Goal: Information Seeking & Learning: Learn about a topic

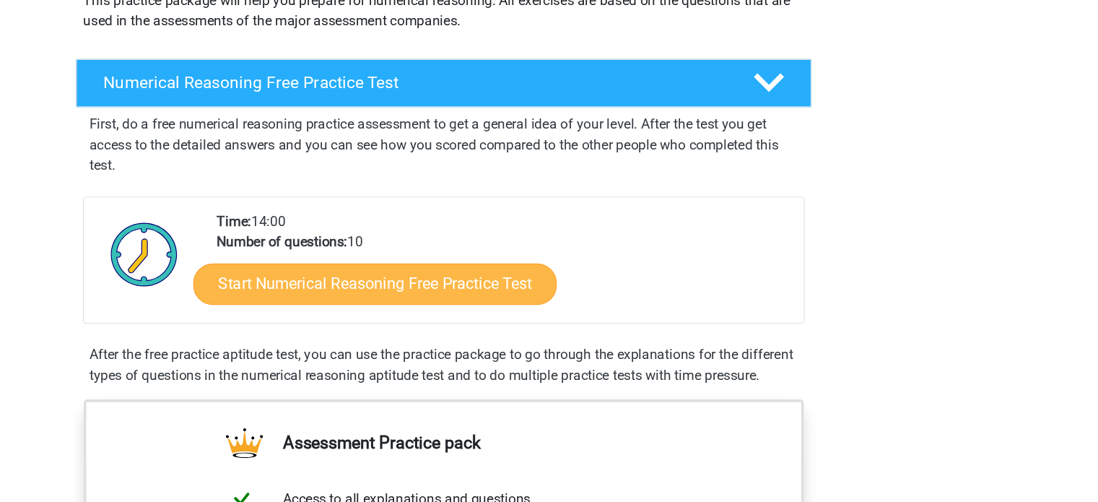
scroll to position [110, 0]
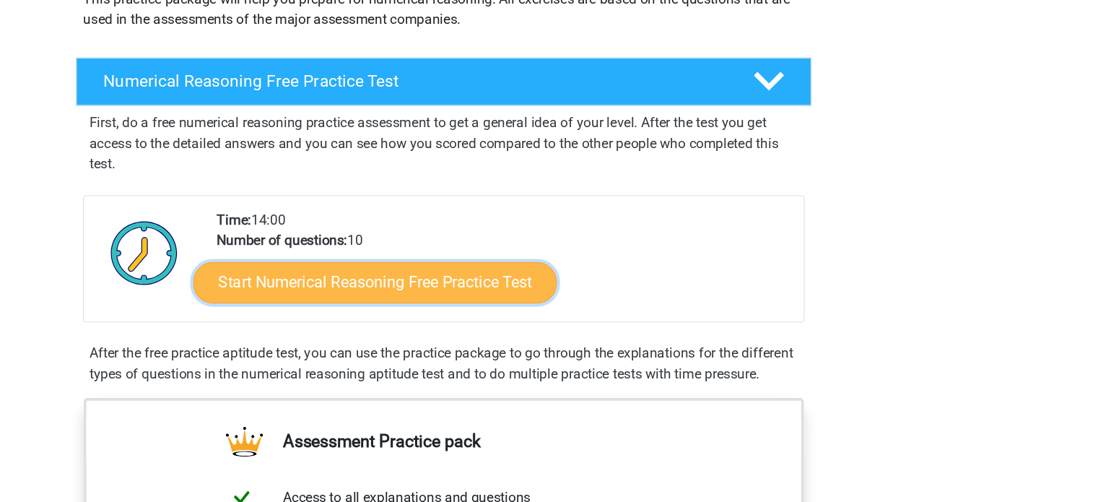
click at [536, 307] on link "Start Numerical Reasoning Free Practice Test" at bounding box center [490, 317] width 305 height 35
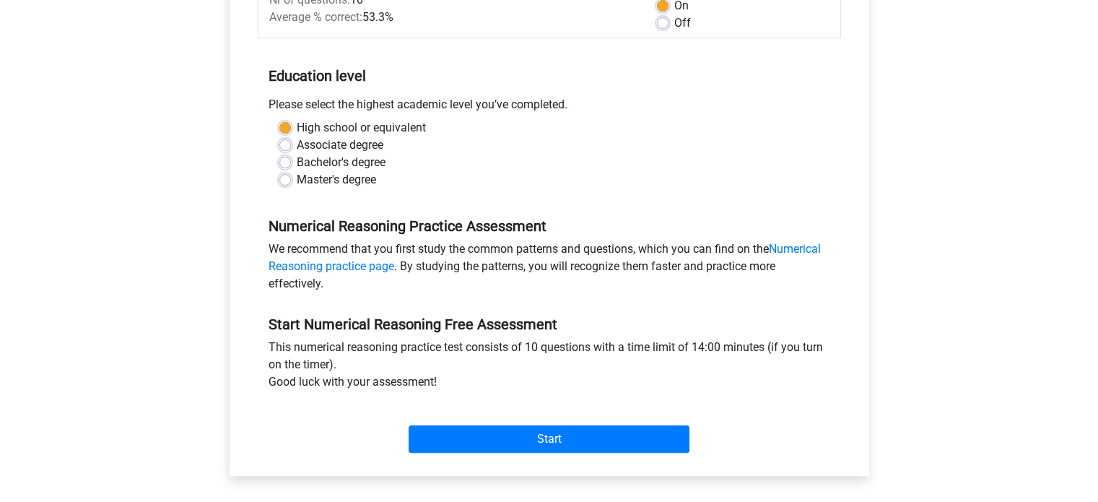
scroll to position [289, 0]
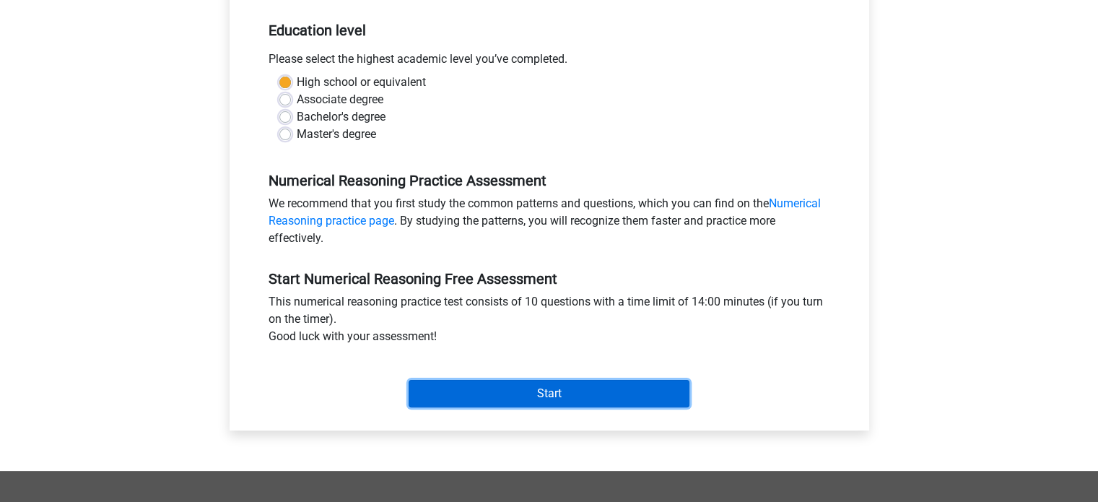
click at [533, 396] on input "Start" at bounding box center [548, 393] width 281 height 27
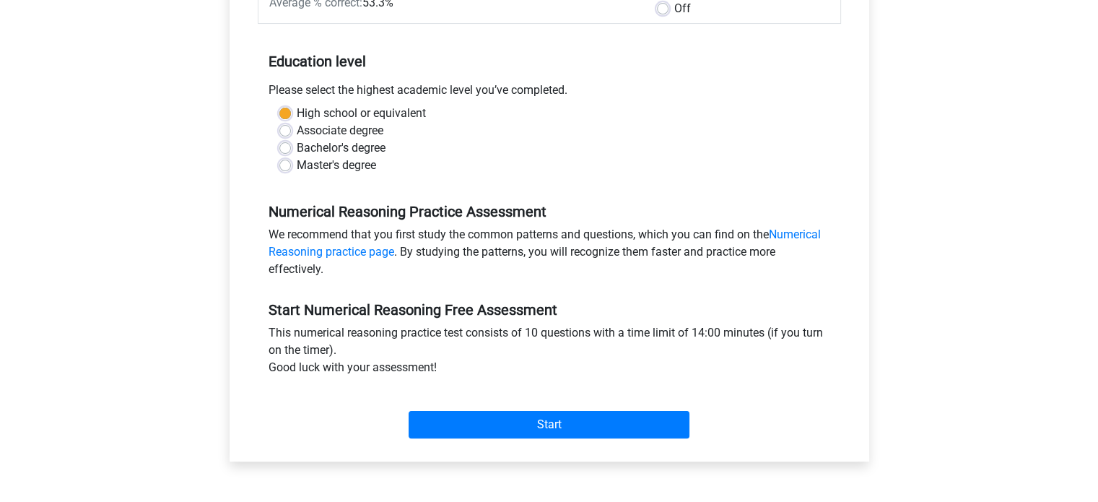
scroll to position [217, 0]
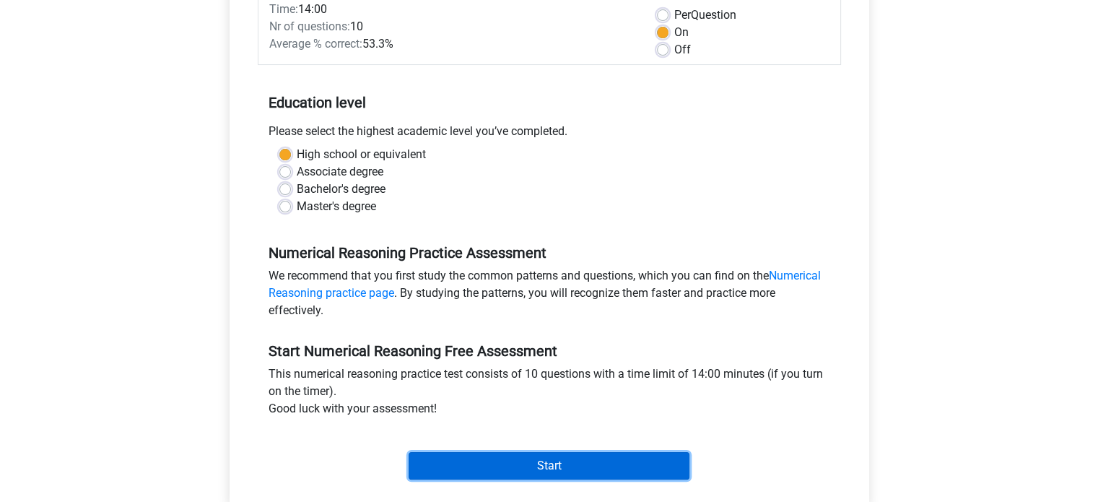
click at [546, 460] on input "Start" at bounding box center [548, 465] width 281 height 27
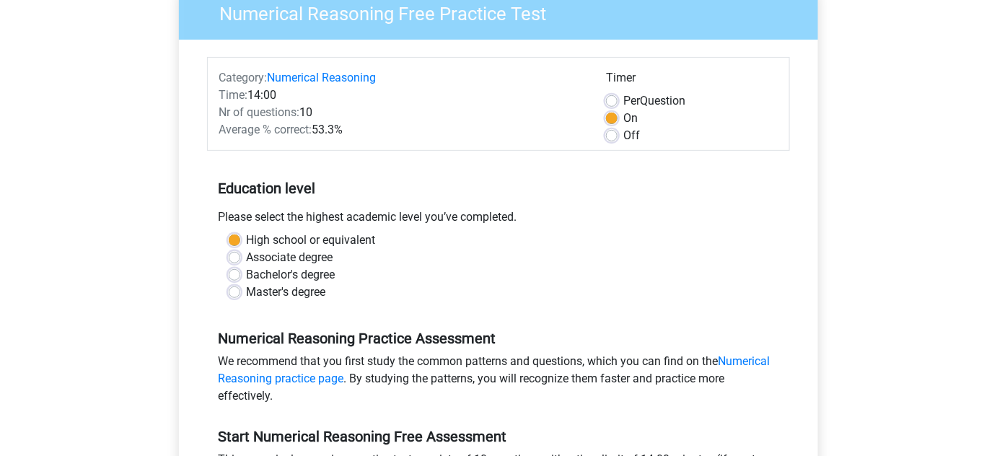
scroll to position [85, 0]
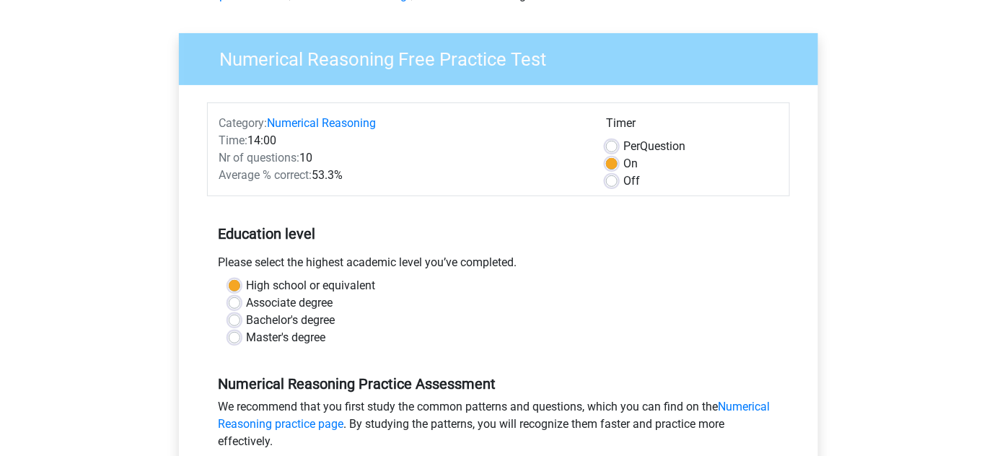
click at [618, 180] on div "Off" at bounding box center [692, 180] width 172 height 17
click at [624, 181] on label "Off" at bounding box center [632, 180] width 17 height 17
click at [610, 181] on input "Off" at bounding box center [612, 179] width 12 height 14
radio input "true"
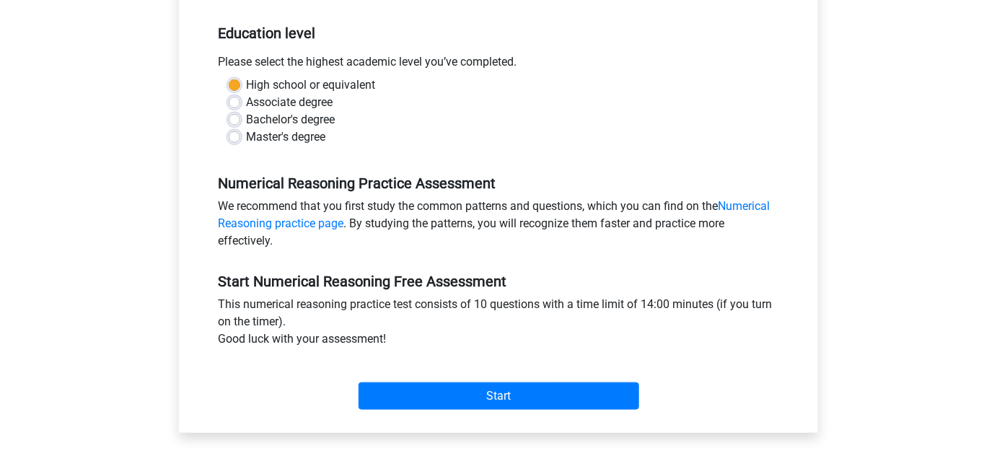
scroll to position [348, 0]
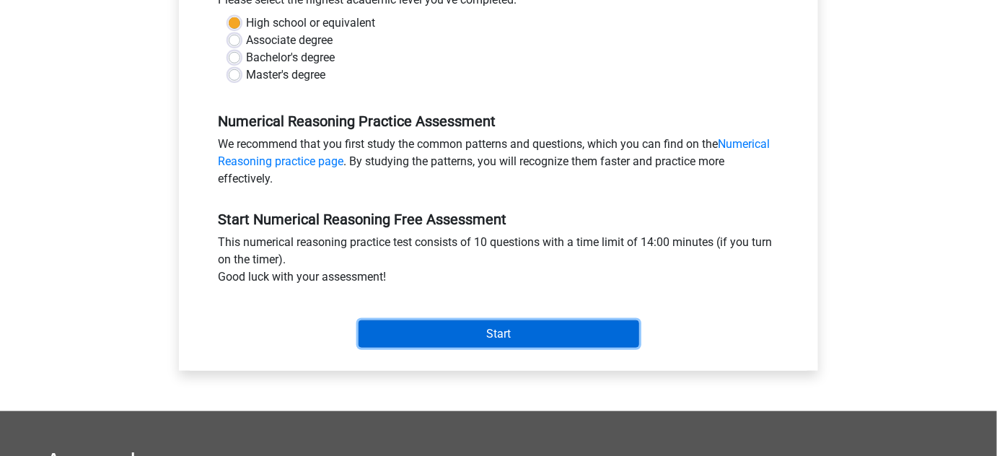
click at [489, 338] on input "Start" at bounding box center [499, 333] width 281 height 27
click at [440, 321] on input "Start" at bounding box center [499, 333] width 281 height 27
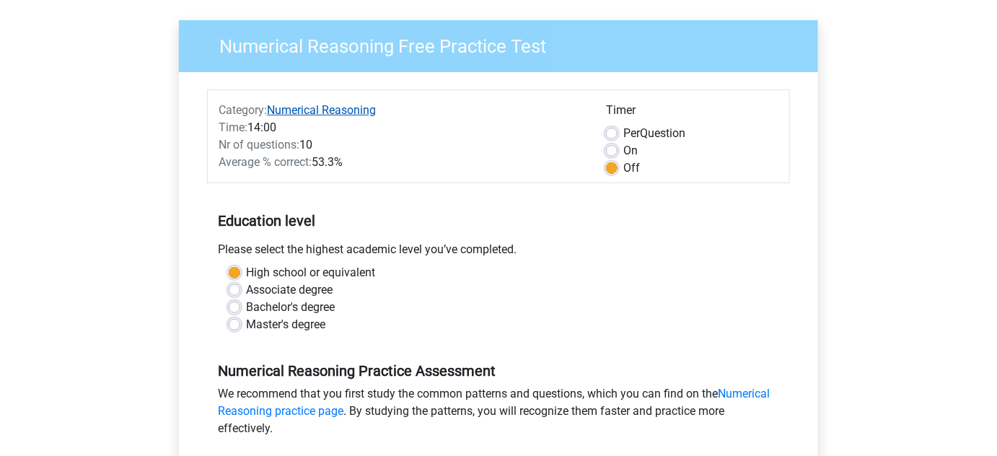
scroll to position [19, 0]
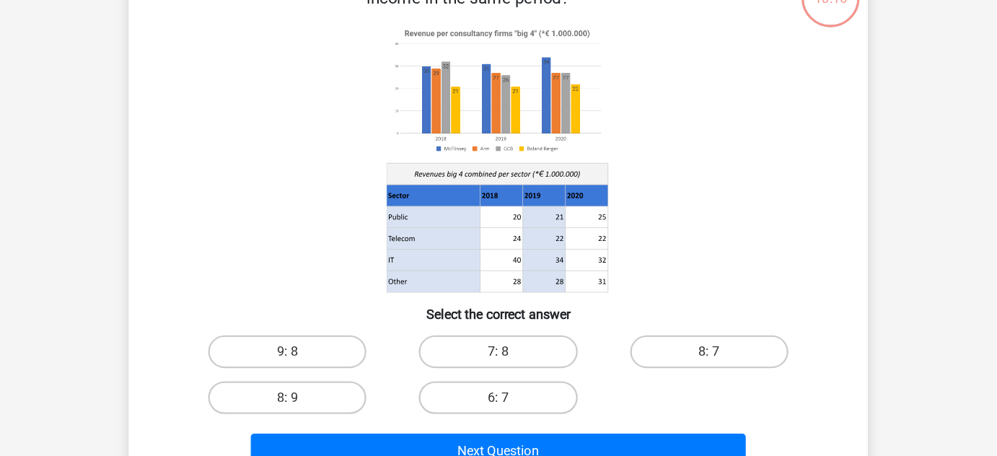
scroll to position [115, 0]
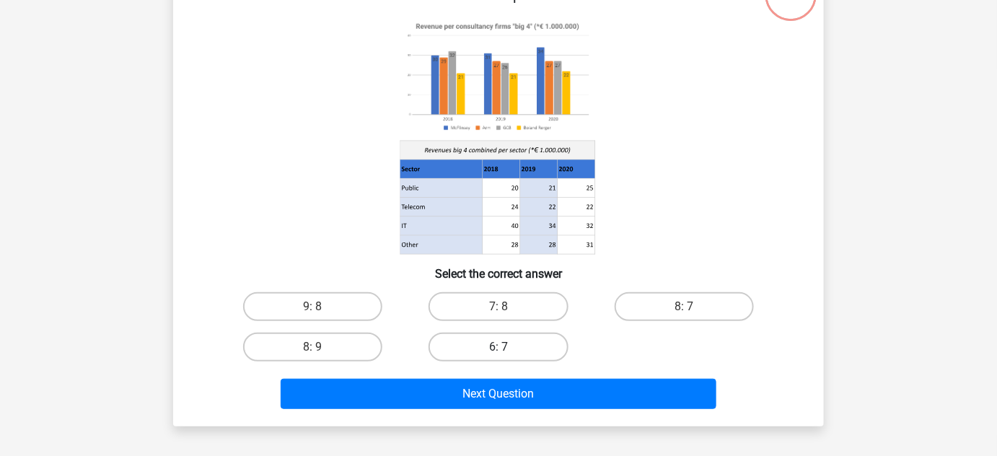
click at [525, 350] on label "6: 7" at bounding box center [498, 347] width 139 height 29
click at [508, 350] on input "6: 7" at bounding box center [503, 351] width 9 height 9
radio input "true"
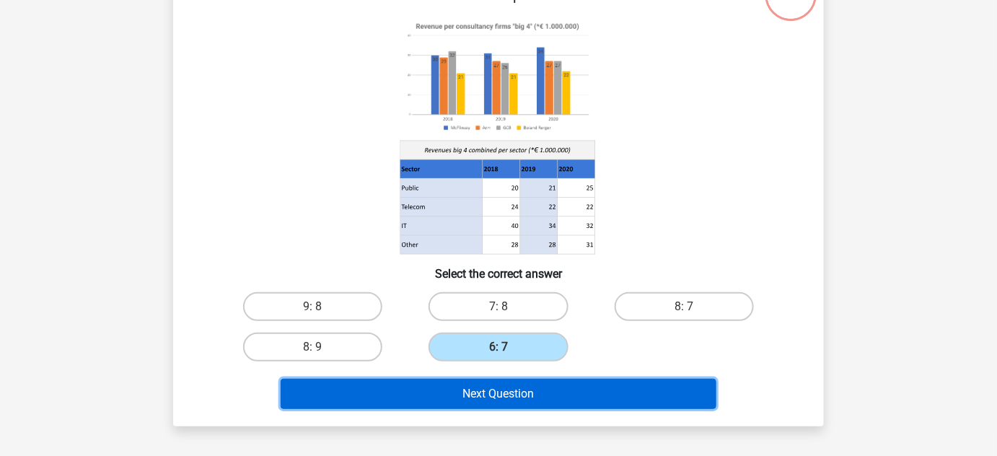
click at [533, 390] on button "Next Question" at bounding box center [499, 394] width 437 height 30
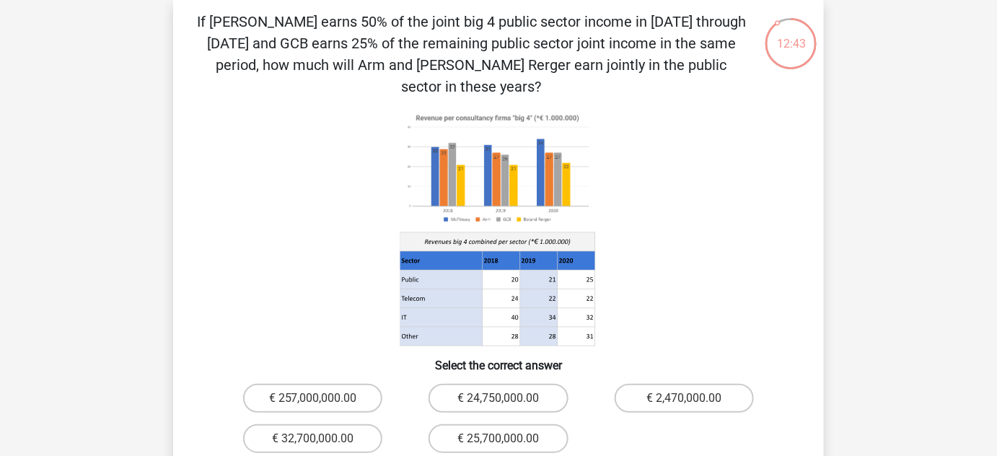
scroll to position [0, 0]
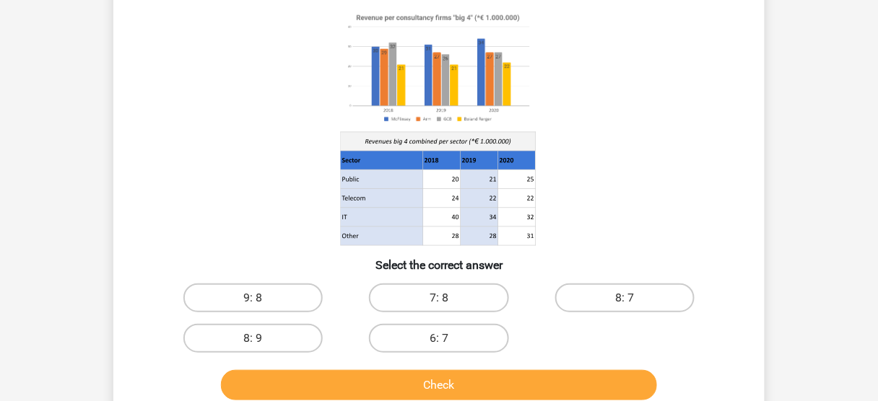
scroll to position [125, 0]
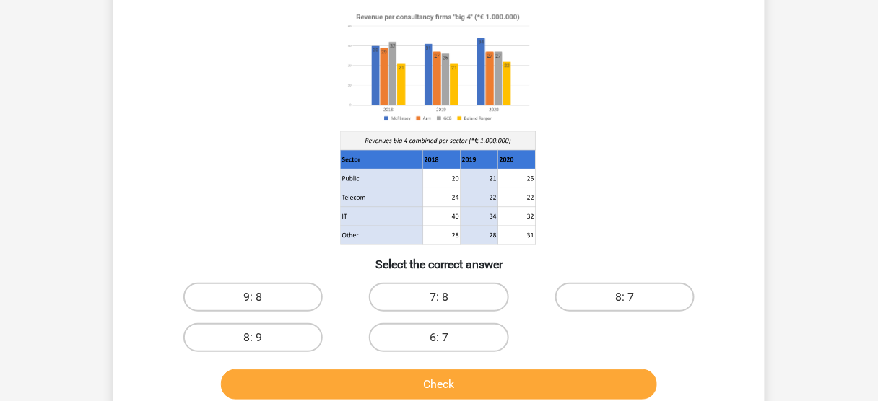
click at [629, 297] on input "8: 7" at bounding box center [628, 301] width 9 height 9
radio input "true"
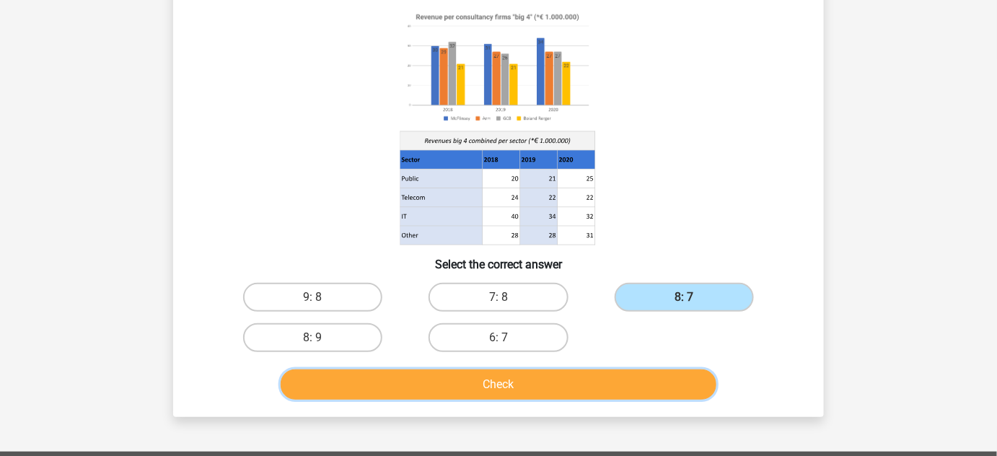
click at [561, 384] on button "Check" at bounding box center [499, 385] width 437 height 30
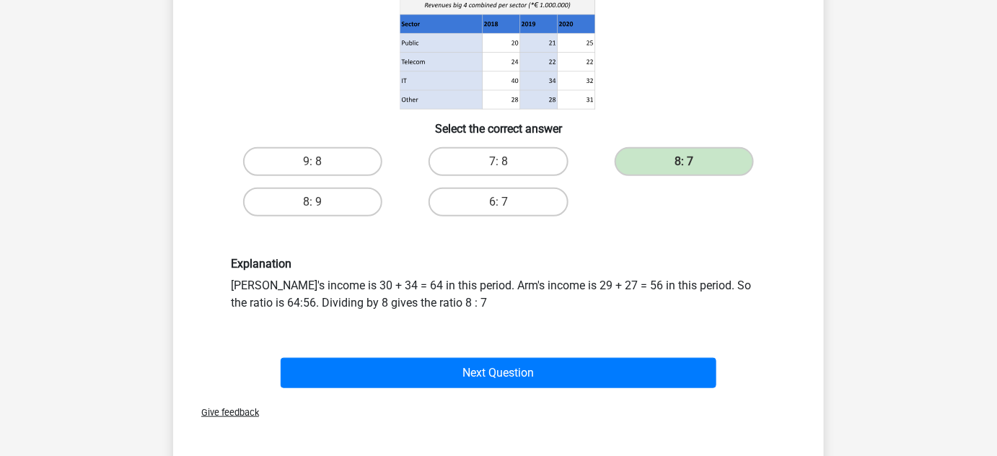
scroll to position [262, 0]
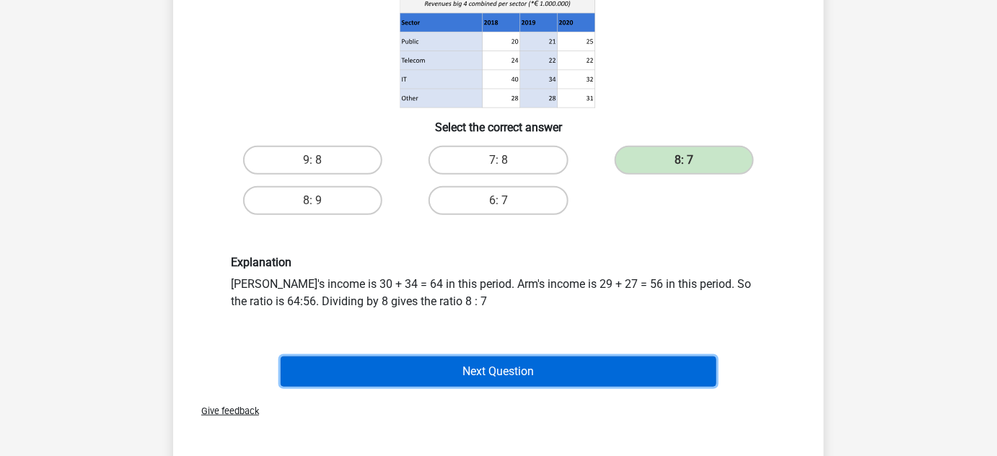
click at [479, 372] on button "Next Question" at bounding box center [499, 372] width 437 height 30
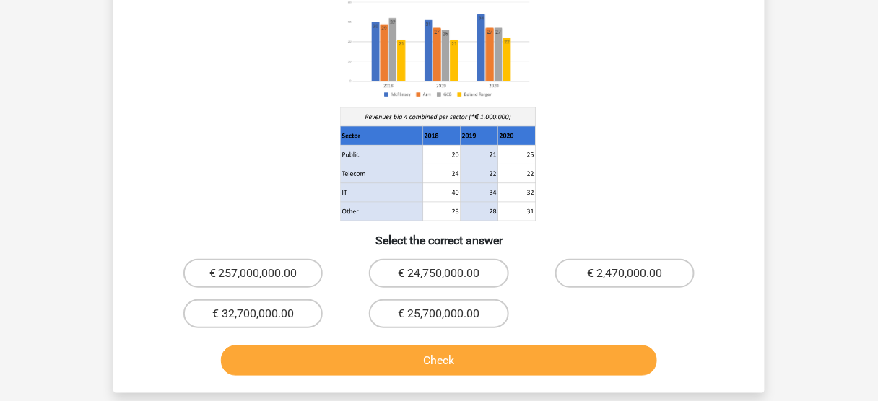
scroll to position [173, 0]
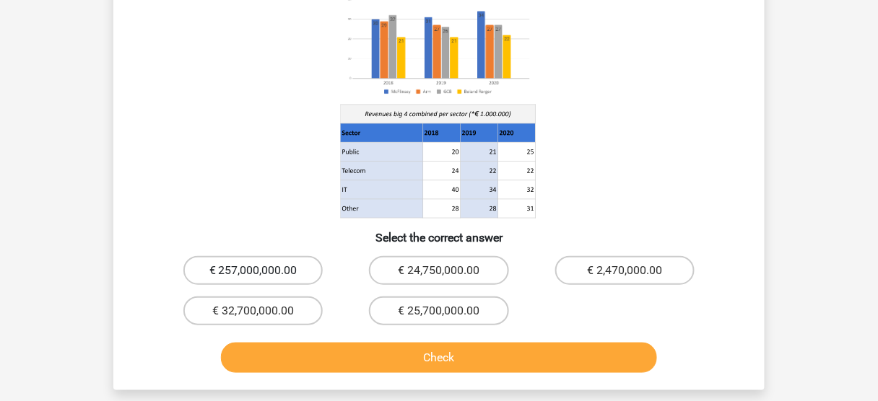
click at [289, 271] on label "€ 257,000,000.00" at bounding box center [252, 270] width 139 height 29
click at [263, 271] on input "€ 257,000,000.00" at bounding box center [257, 275] width 9 height 9
radio input "true"
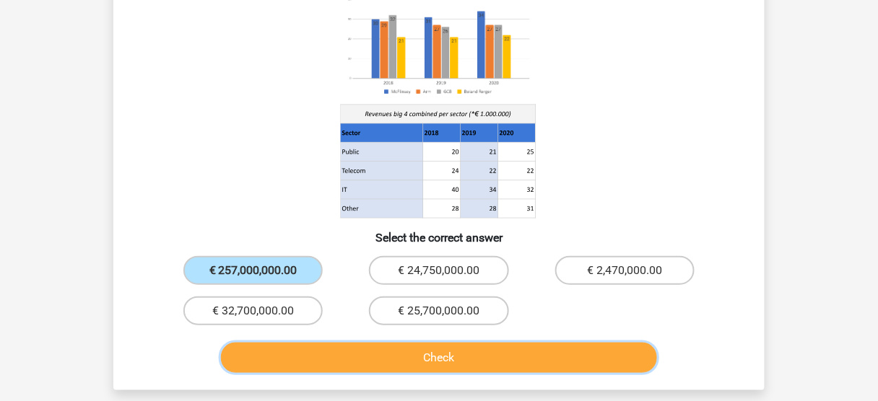
click at [398, 351] on button "Check" at bounding box center [439, 358] width 437 height 30
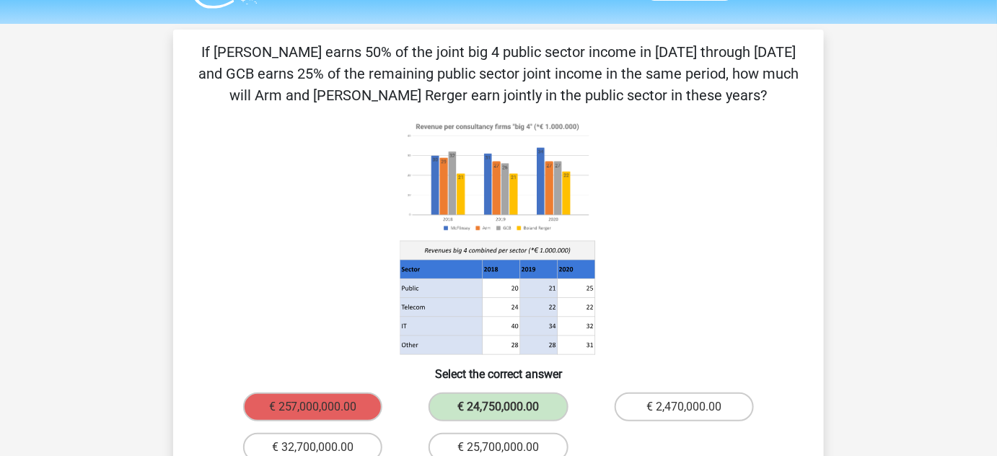
scroll to position [34, 0]
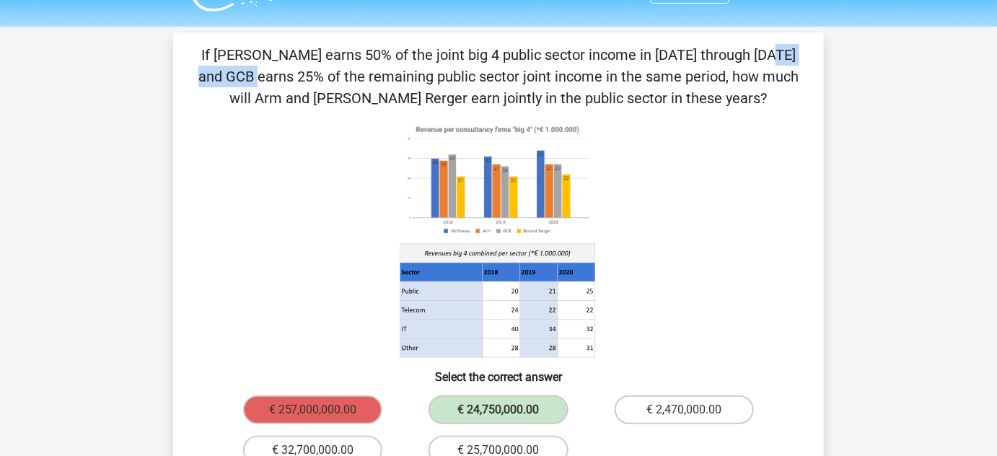
drag, startPoint x: 464, startPoint y: 56, endPoint x: 538, endPoint y: 63, distance: 74.7
click at [538, 63] on p "If McFlinsey earns 50% of the joint big 4 public sector income in 2018 through …" at bounding box center [498, 76] width 605 height 65
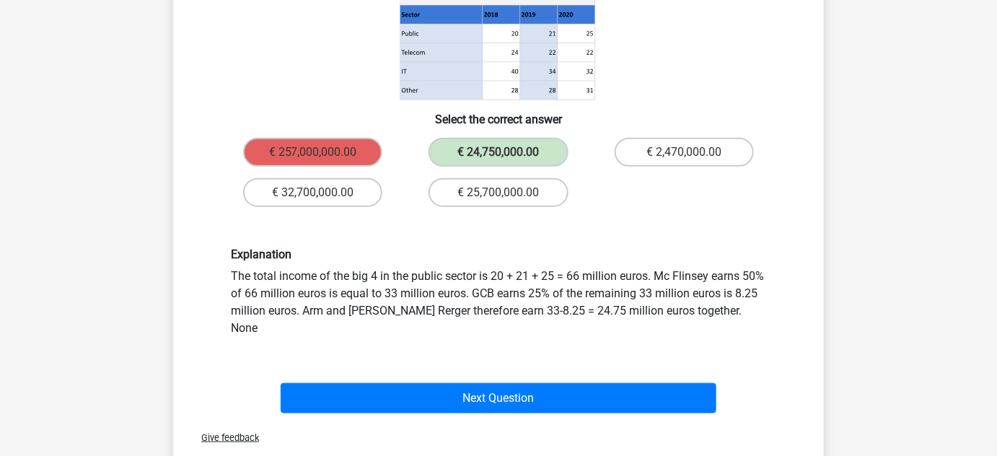
scroll to position [296, 0]
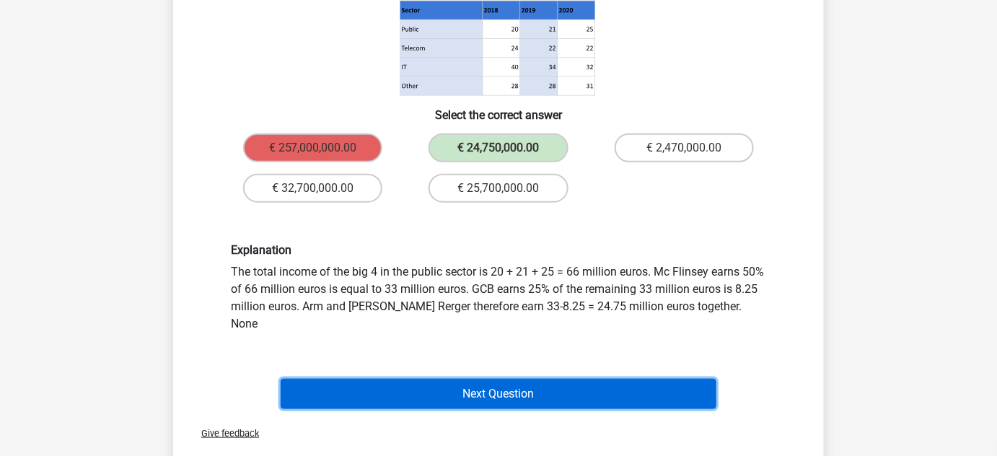
click at [609, 379] on button "Next Question" at bounding box center [499, 394] width 437 height 30
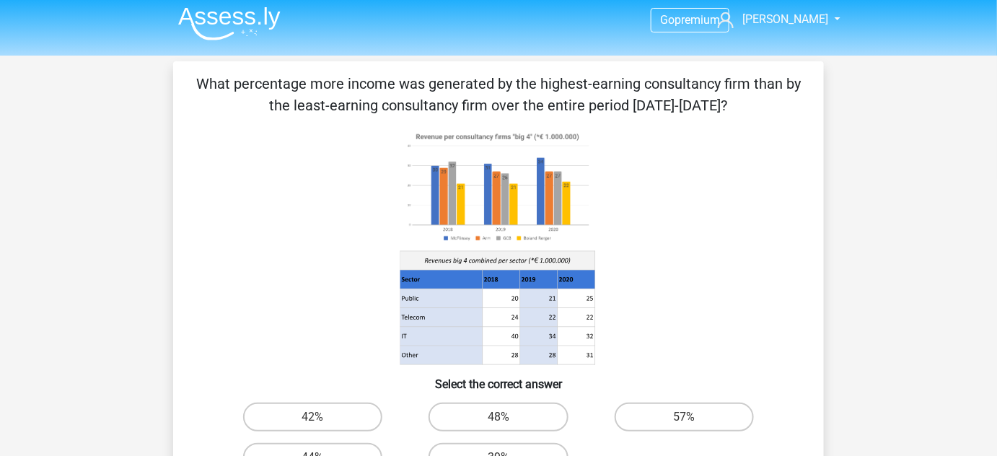
scroll to position [1, 0]
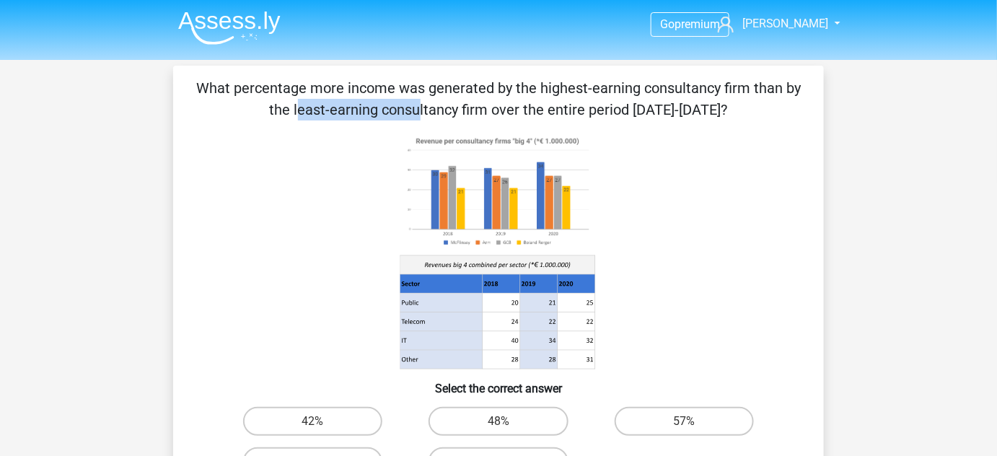
drag, startPoint x: 538, startPoint y: 92, endPoint x: 654, endPoint y: 92, distance: 115.5
click at [654, 92] on p "What percentage more income was generated by the highest-earning consultancy fi…" at bounding box center [498, 98] width 605 height 43
click at [652, 101] on p "What percentage more income was generated by the highest-earning consultancy fi…" at bounding box center [498, 98] width 605 height 43
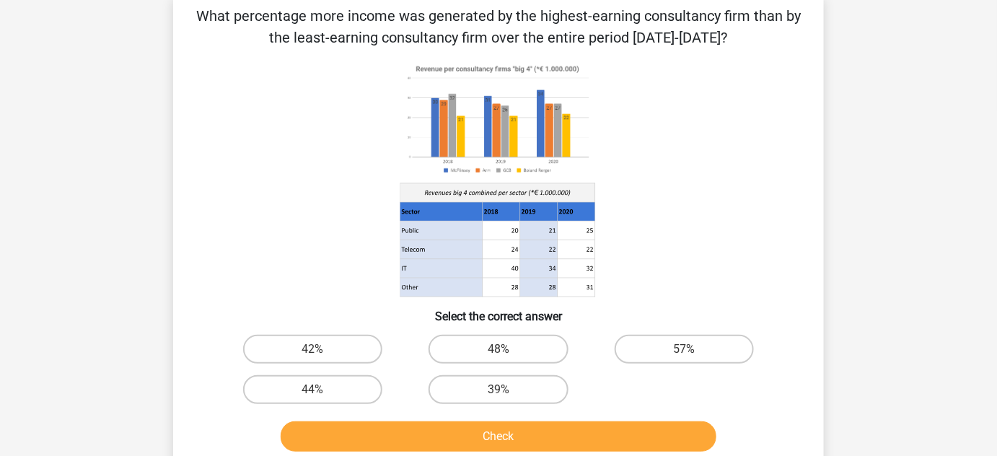
scroll to position [66, 0]
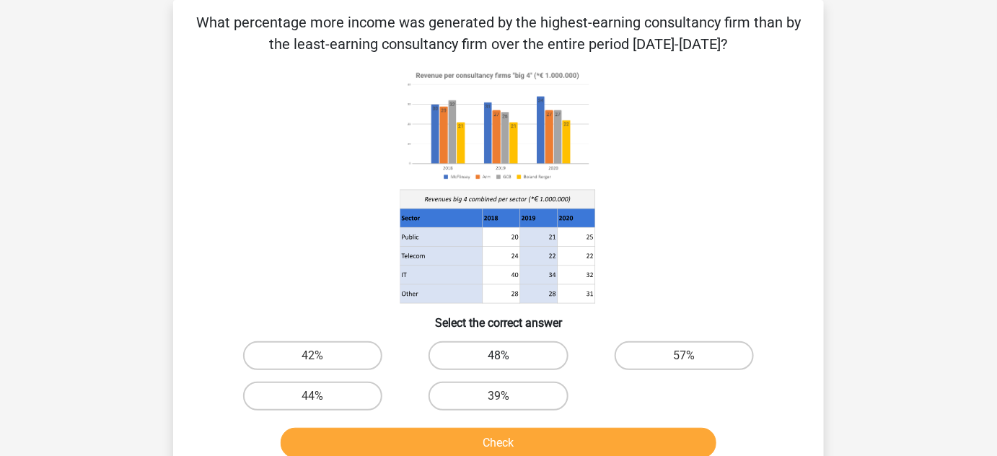
click at [521, 357] on label "48%" at bounding box center [498, 355] width 139 height 29
click at [508, 357] on input "48%" at bounding box center [503, 360] width 9 height 9
radio input "true"
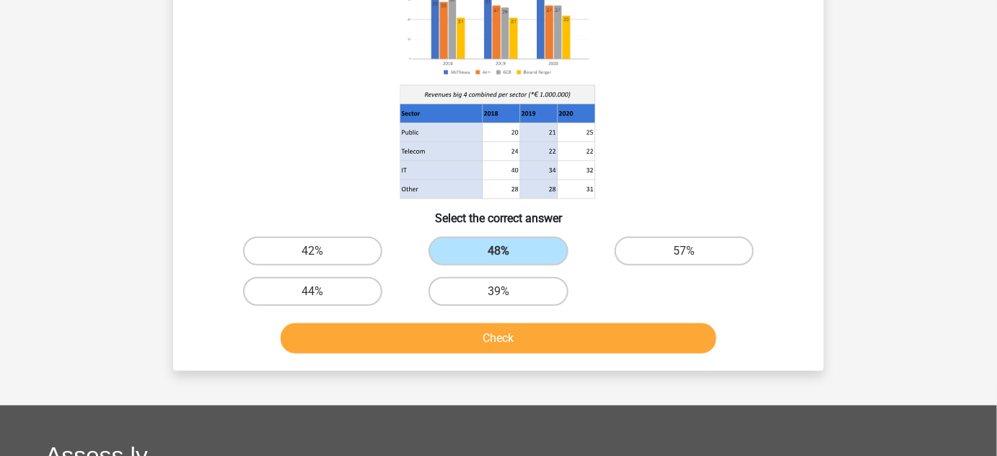
scroll to position [198, 0]
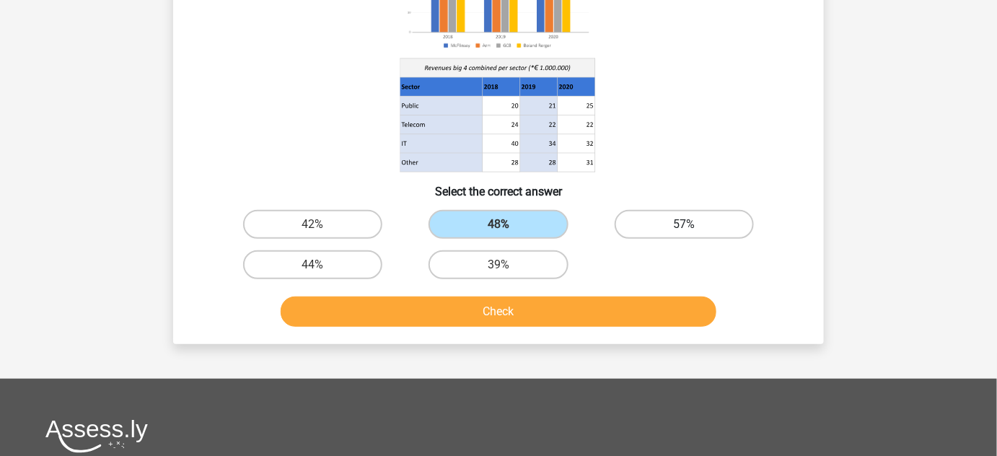
click at [668, 222] on label "57%" at bounding box center [684, 224] width 139 height 29
click at [684, 224] on input "57%" at bounding box center [688, 228] width 9 height 9
radio input "true"
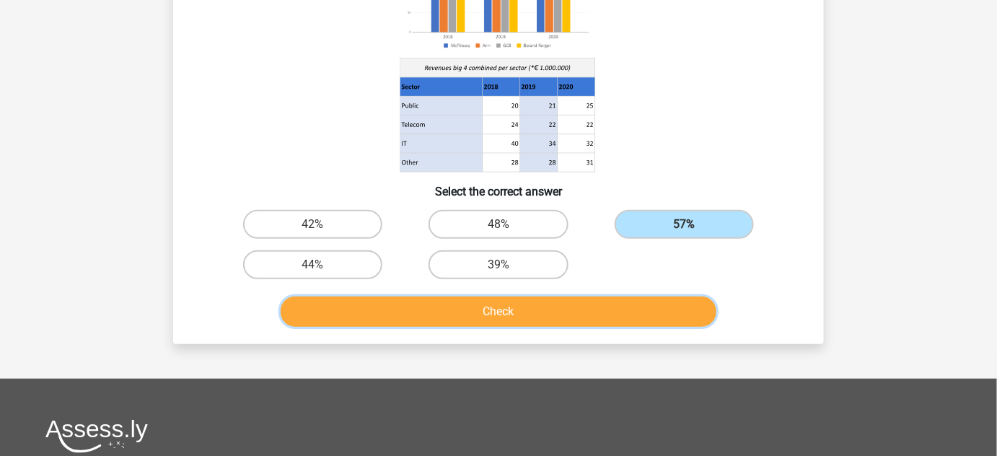
click at [527, 314] on button "Check" at bounding box center [499, 312] width 437 height 30
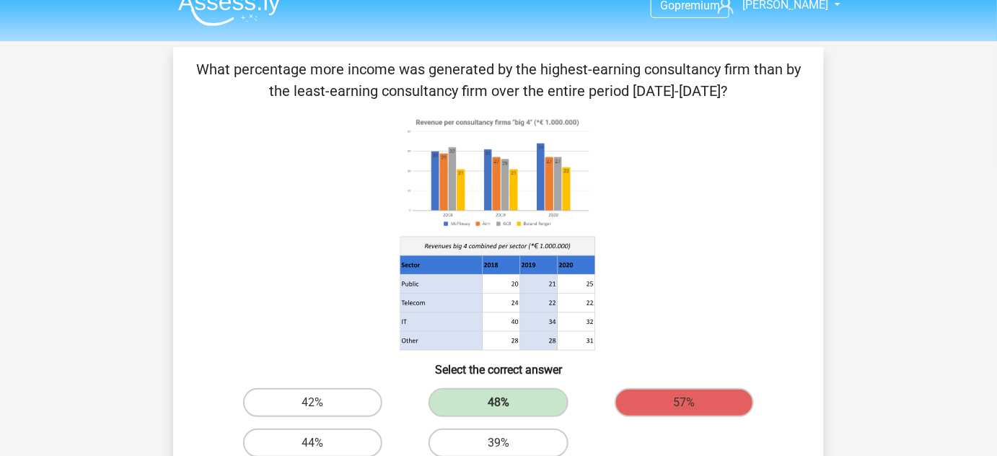
scroll to position [1, 0]
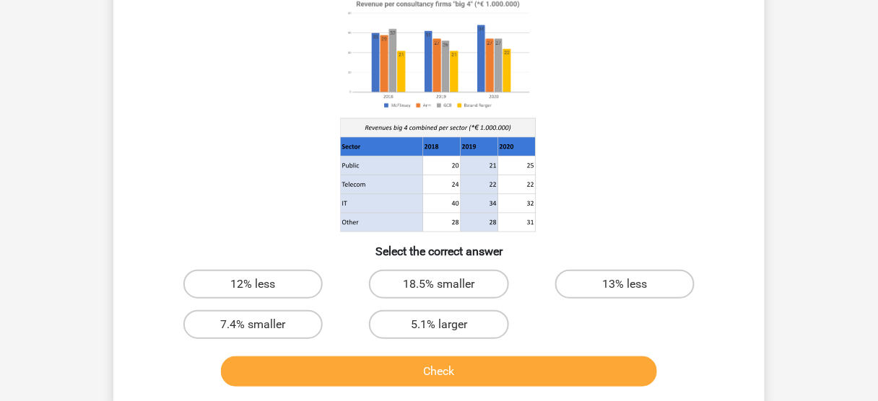
scroll to position [115, 0]
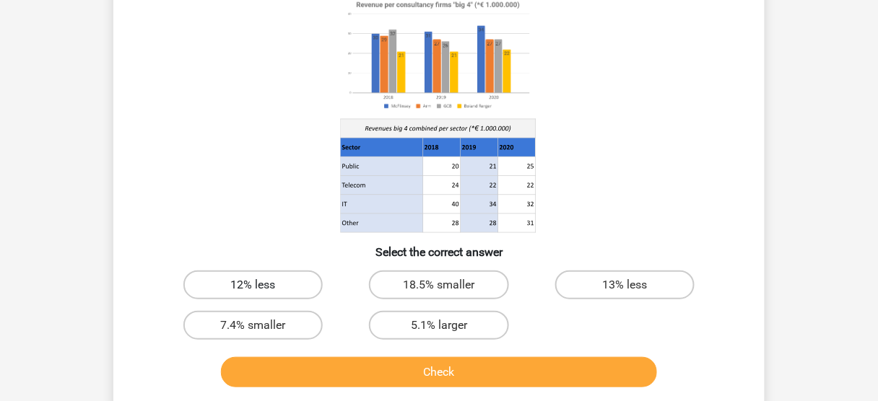
click at [308, 284] on label "12% less" at bounding box center [252, 285] width 139 height 29
click at [263, 285] on input "12% less" at bounding box center [257, 289] width 9 height 9
radio input "true"
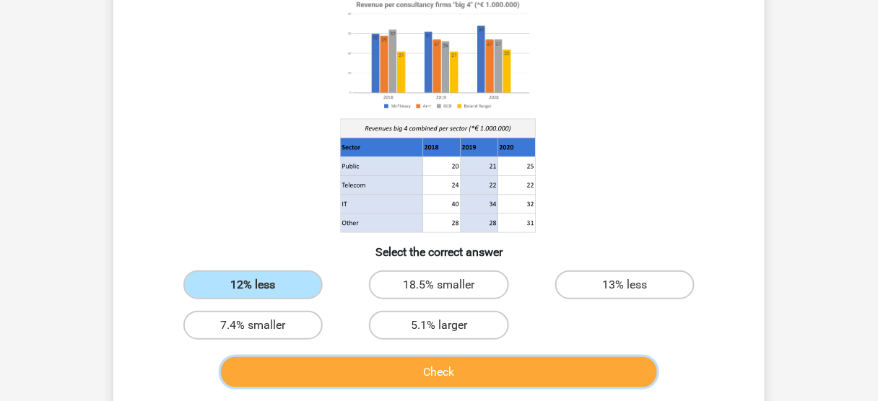
click at [451, 369] on button "Check" at bounding box center [439, 372] width 437 height 30
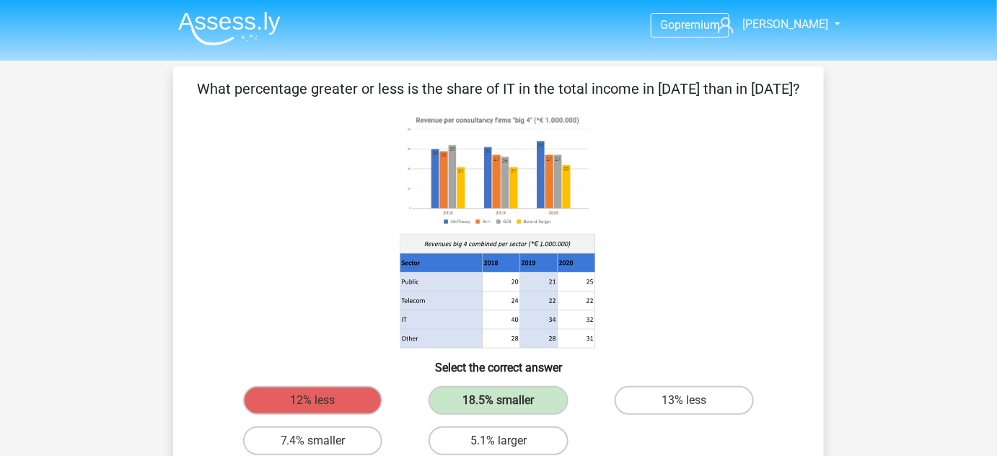
scroll to position [0, 0]
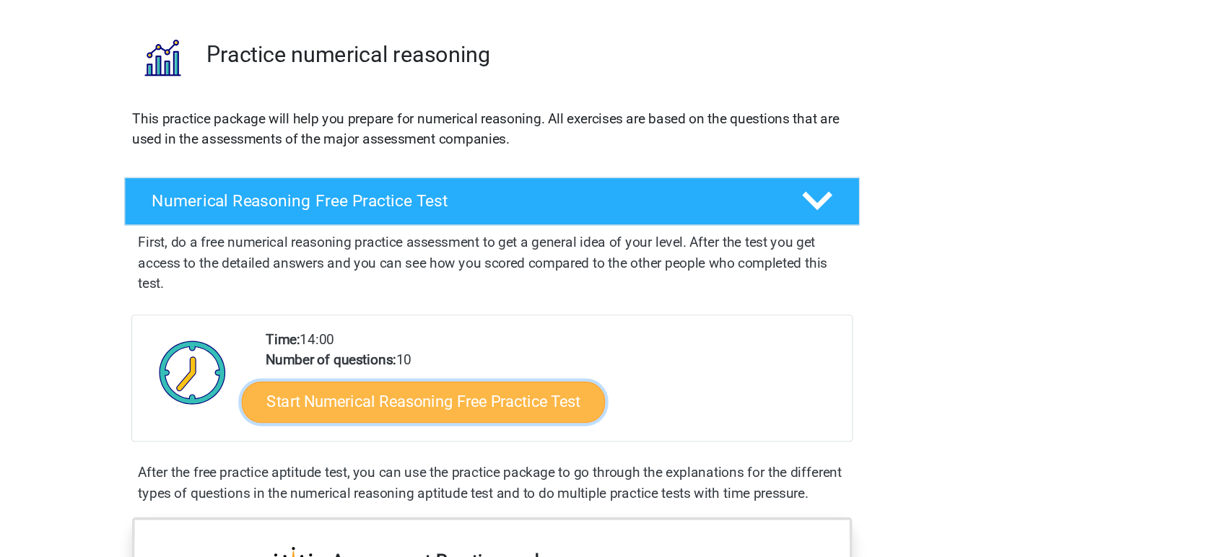
click at [541, 425] on link "Start Numerical Reasoning Free Practice Test" at bounding box center [552, 426] width 305 height 35
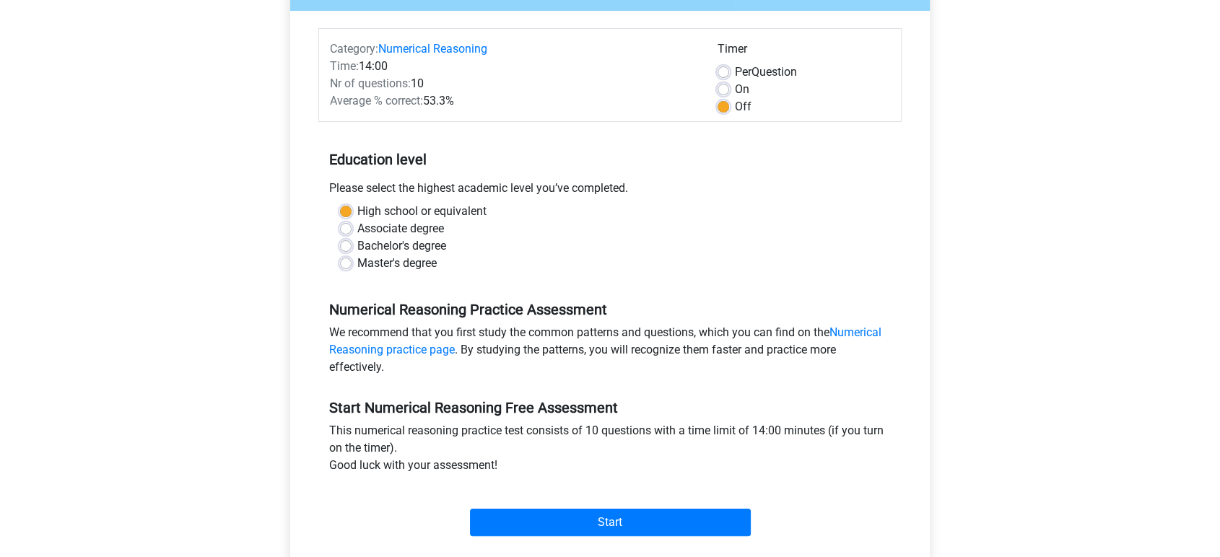
scroll to position [160, 0]
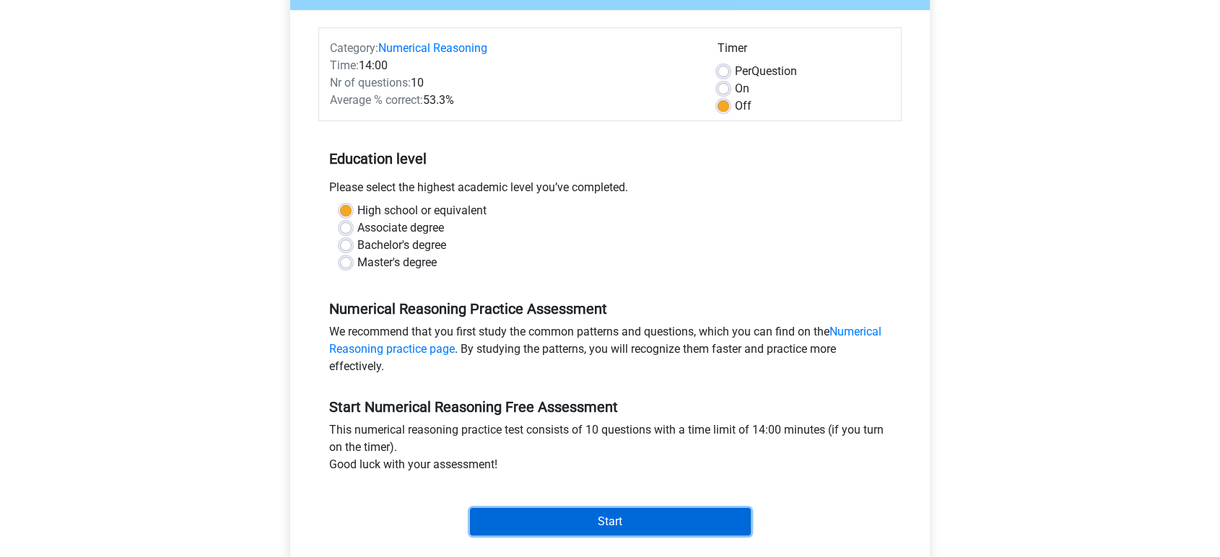
click at [584, 520] on input "Start" at bounding box center [610, 521] width 281 height 27
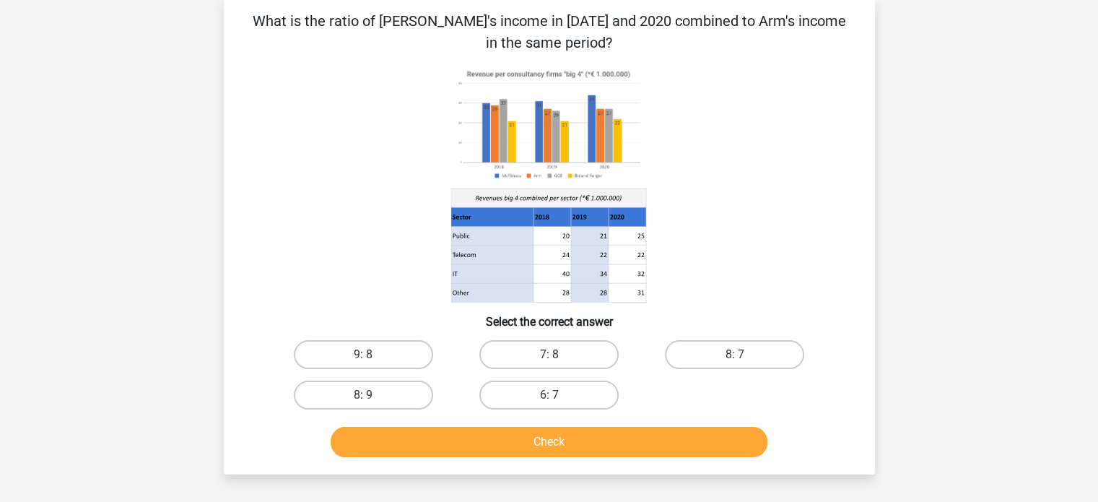
scroll to position [72, 0]
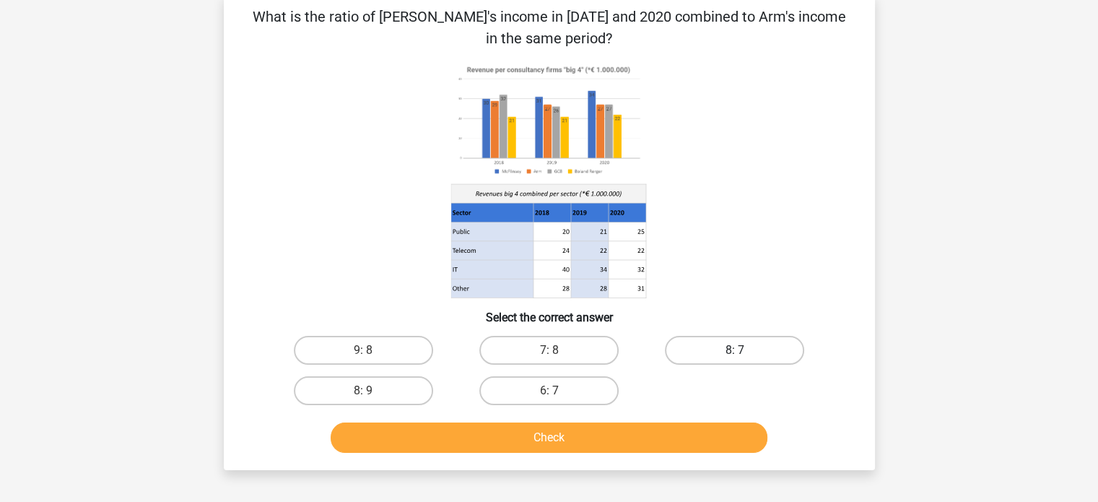
click at [716, 343] on label "8: 7" at bounding box center [734, 350] width 139 height 29
click at [735, 350] on input "8: 7" at bounding box center [739, 354] width 9 height 9
radio input "true"
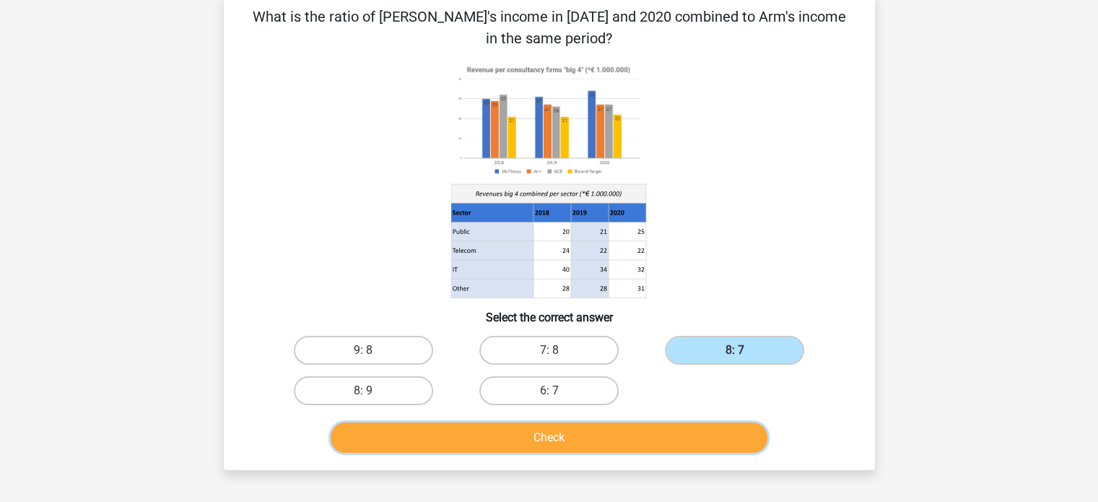
click at [663, 450] on button "Check" at bounding box center [549, 437] width 437 height 30
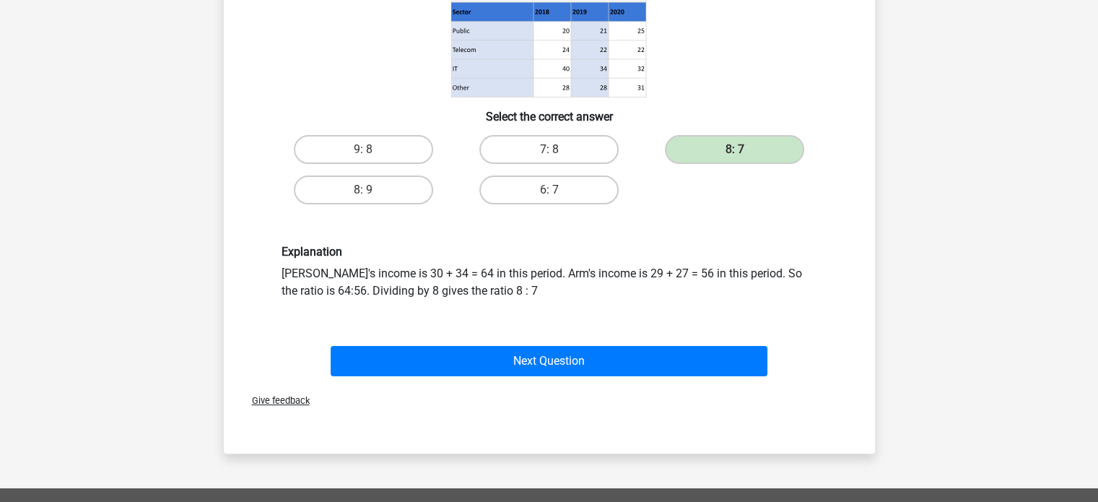
scroll to position [289, 0]
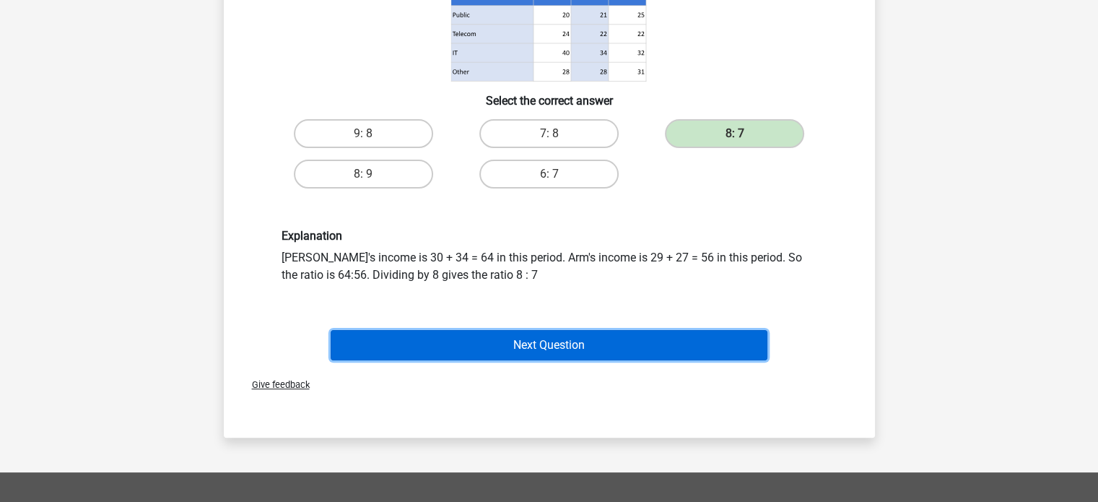
click at [606, 357] on button "Next Question" at bounding box center [549, 345] width 437 height 30
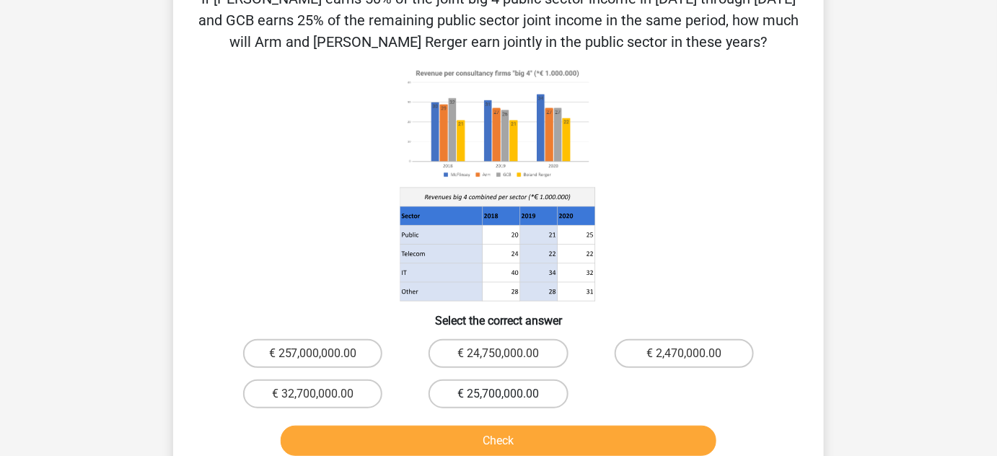
scroll to position [131, 0]
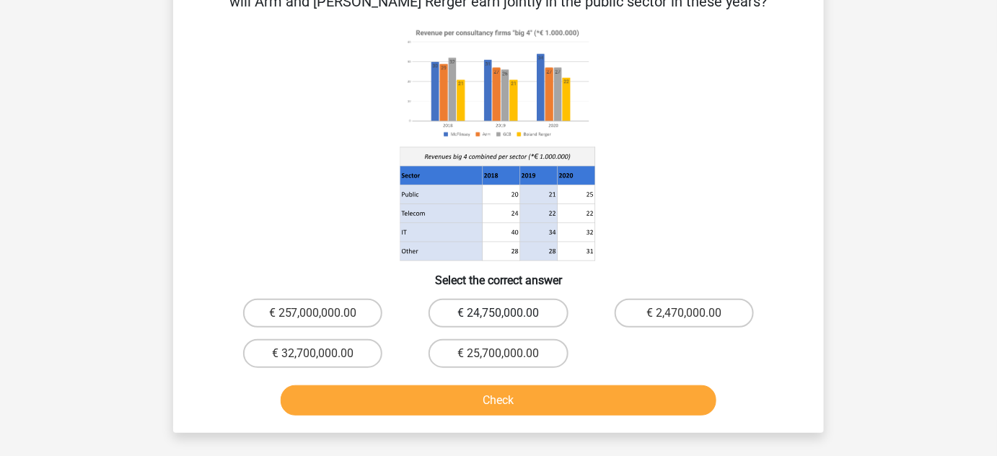
drag, startPoint x: 518, startPoint y: 315, endPoint x: 517, endPoint y: 323, distance: 8.0
click at [517, 315] on label "€ 24,750,000.00" at bounding box center [498, 313] width 139 height 29
click at [508, 315] on input "€ 24,750,000.00" at bounding box center [503, 317] width 9 height 9
radio input "true"
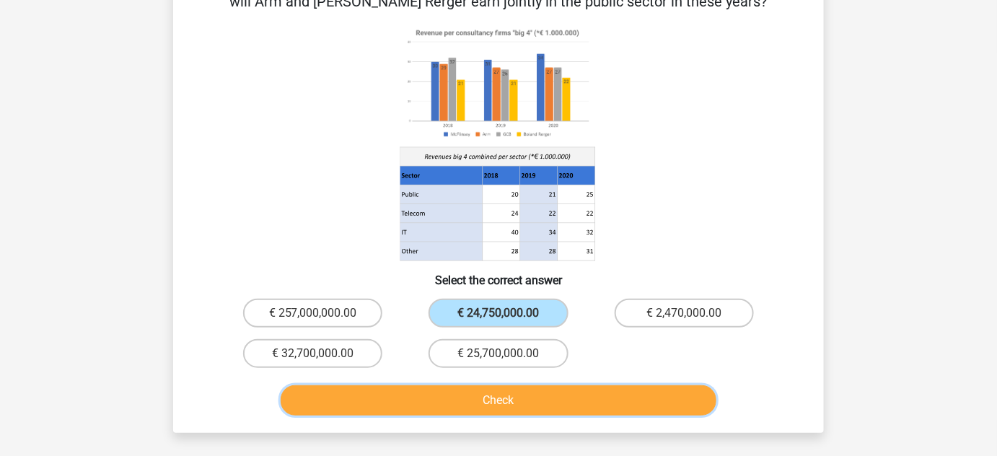
click at [550, 390] on button "Check" at bounding box center [499, 400] width 437 height 30
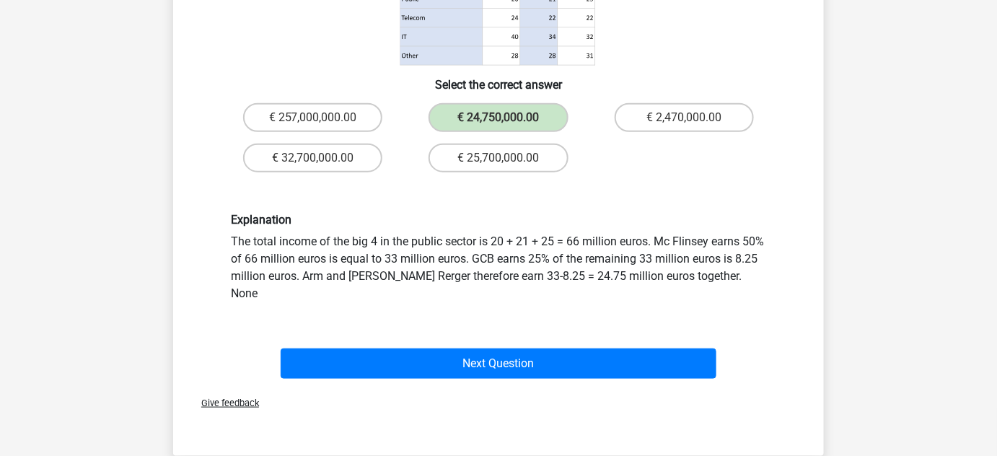
scroll to position [328, 0]
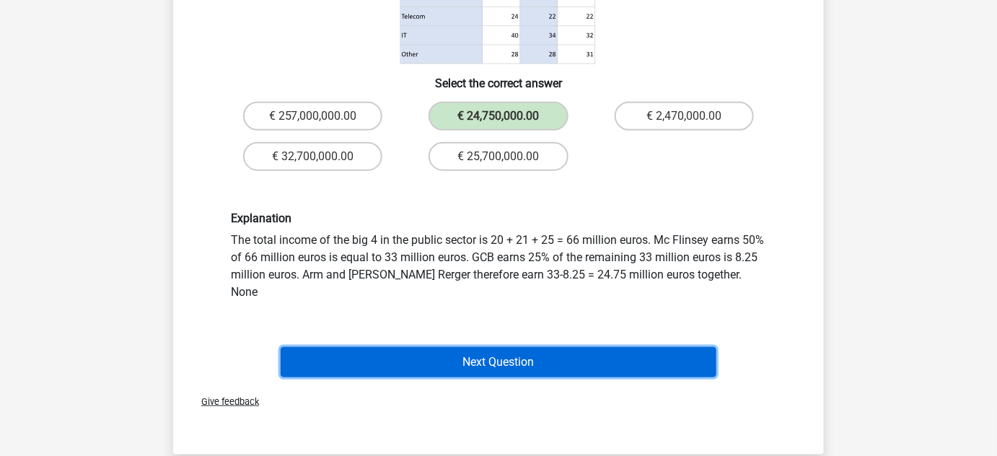
click at [515, 347] on button "Next Question" at bounding box center [499, 362] width 437 height 30
click at [519, 347] on button "Next Question" at bounding box center [499, 362] width 437 height 30
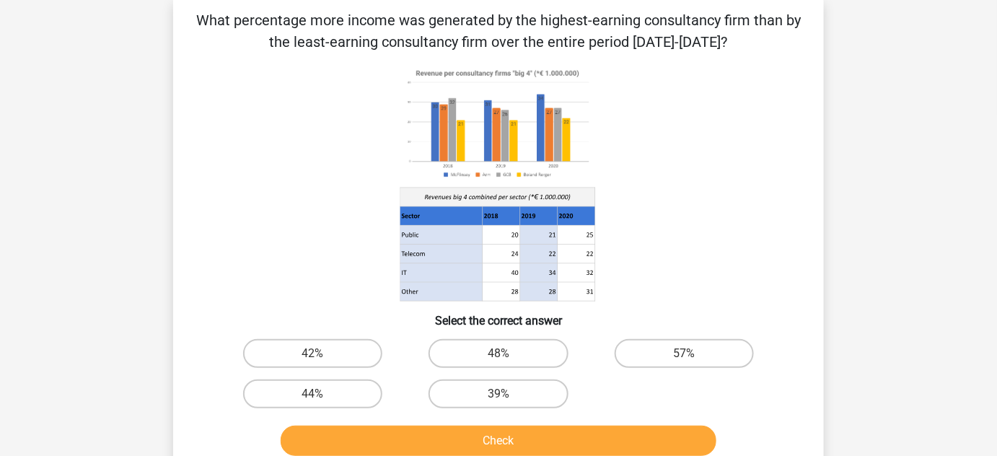
scroll to position [66, 0]
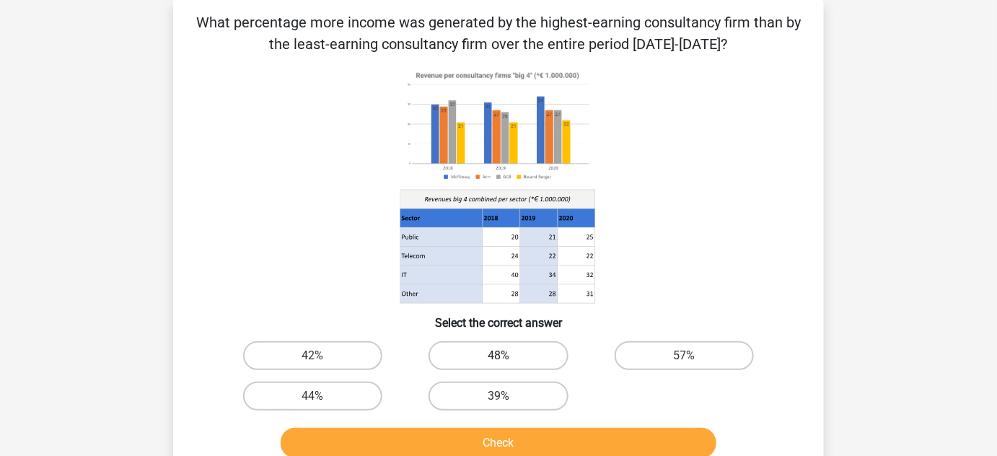
click at [541, 364] on label "48%" at bounding box center [498, 355] width 139 height 29
click at [508, 364] on input "48%" at bounding box center [503, 360] width 9 height 9
radio input "true"
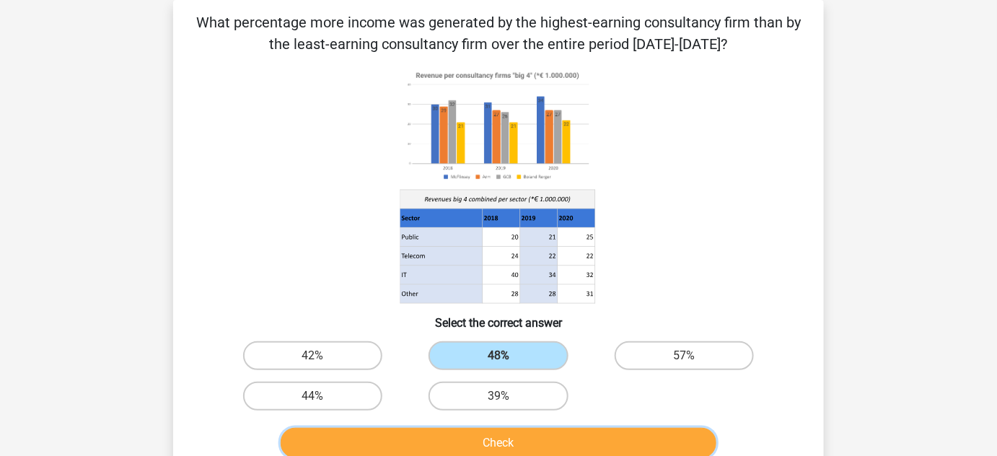
click at [490, 436] on button "Check" at bounding box center [499, 443] width 437 height 30
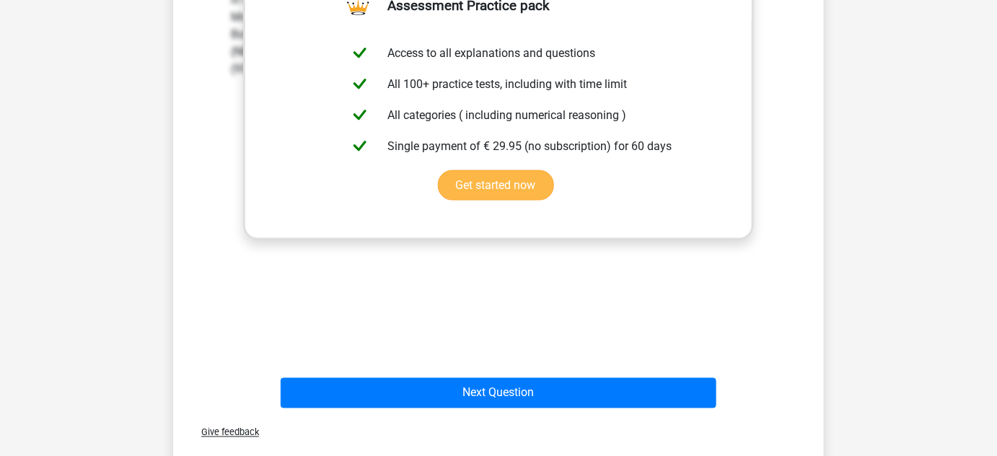
scroll to position [591, 0]
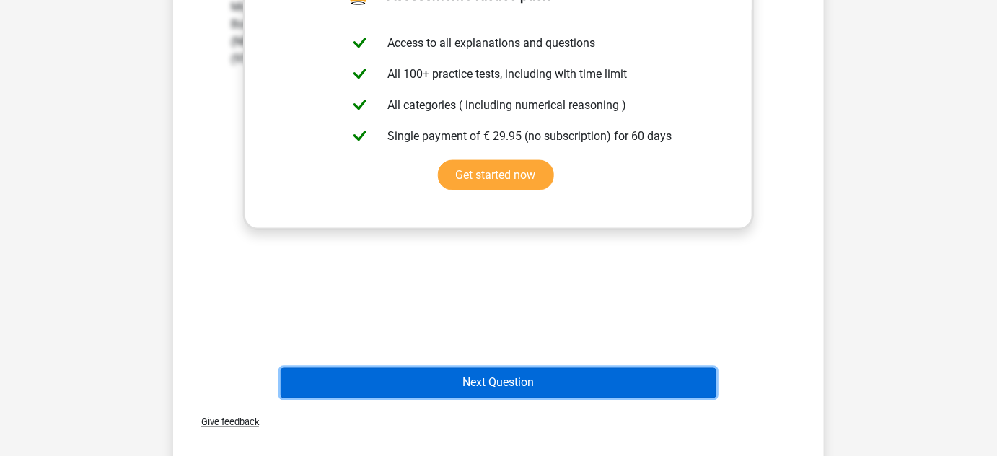
click at [500, 385] on button "Next Question" at bounding box center [499, 383] width 437 height 30
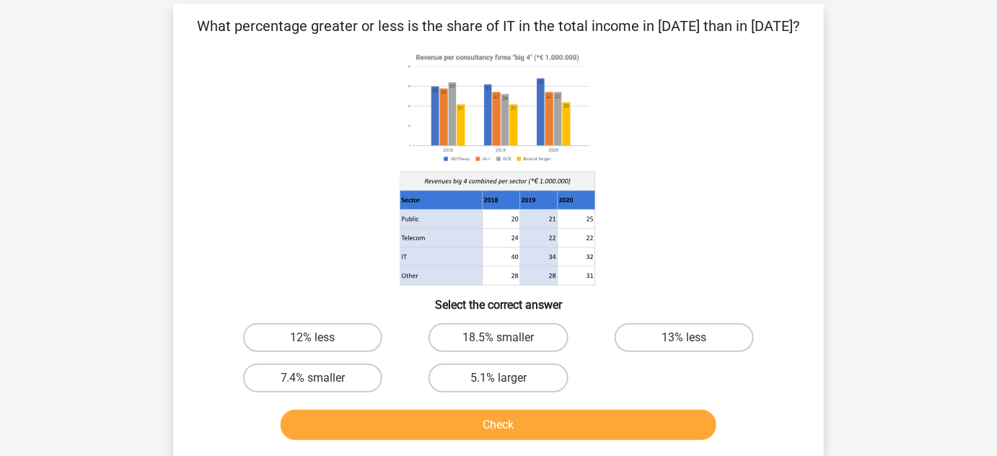
scroll to position [65, 0]
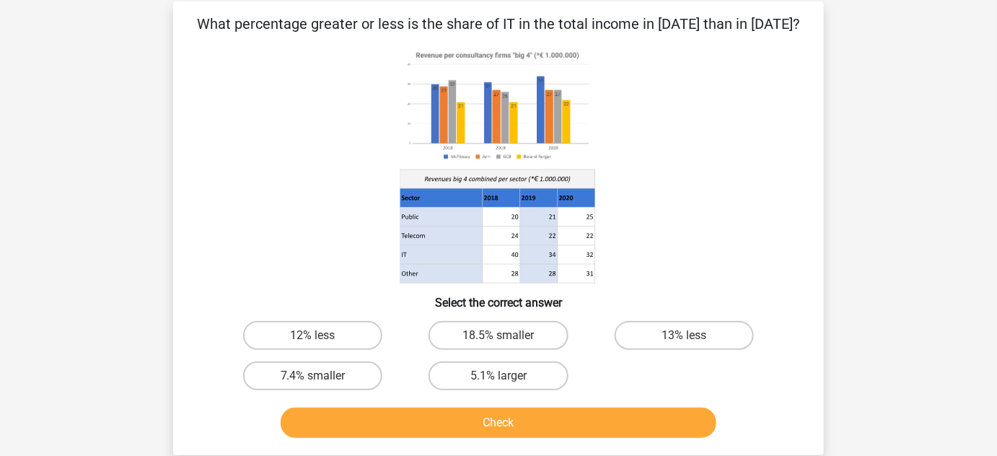
drag, startPoint x: 515, startPoint y: 333, endPoint x: 509, endPoint y: 354, distance: 21.7
click at [514, 333] on label "18.5% smaller" at bounding box center [498, 335] width 139 height 29
click at [508, 336] on input "18.5% smaller" at bounding box center [503, 340] width 9 height 9
radio input "true"
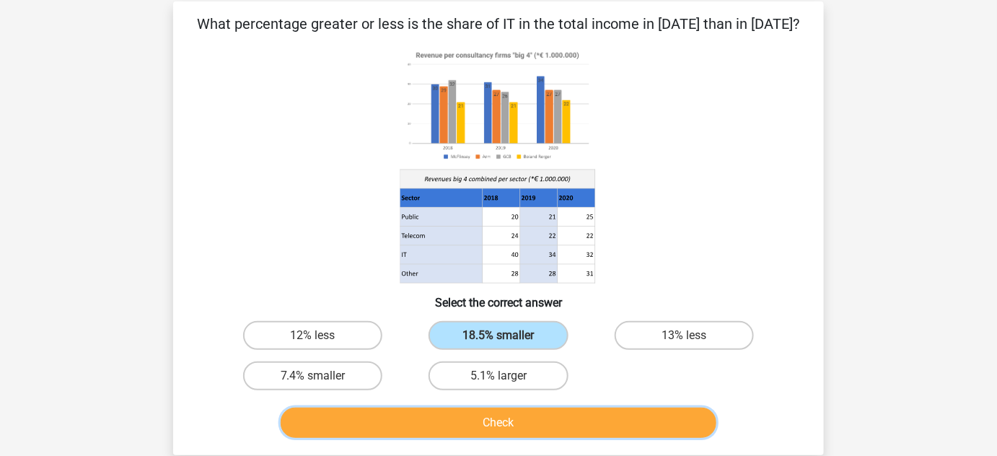
click at [492, 414] on button "Check" at bounding box center [499, 423] width 437 height 30
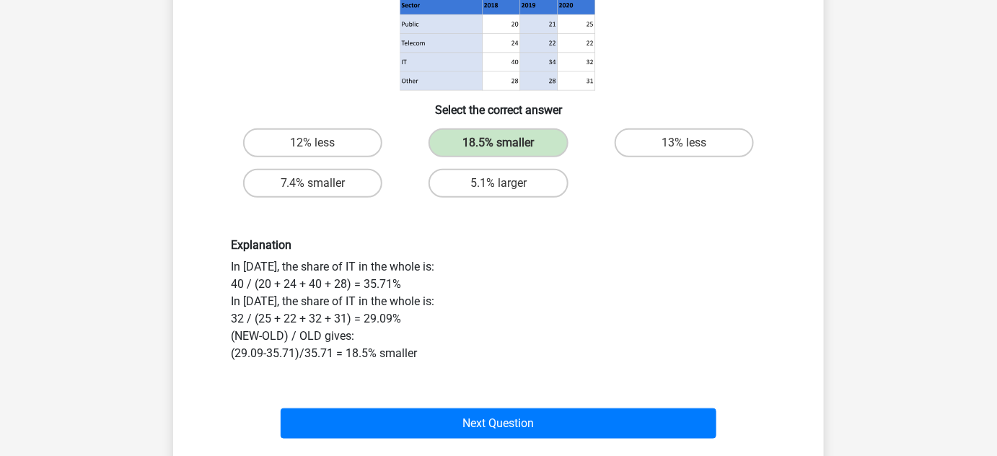
scroll to position [262, 0]
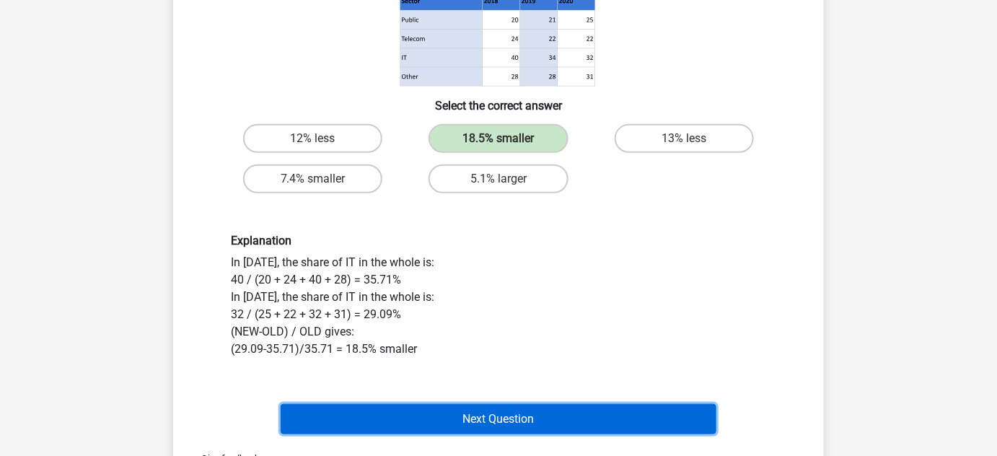
click at [525, 427] on button "Next Question" at bounding box center [499, 419] width 437 height 30
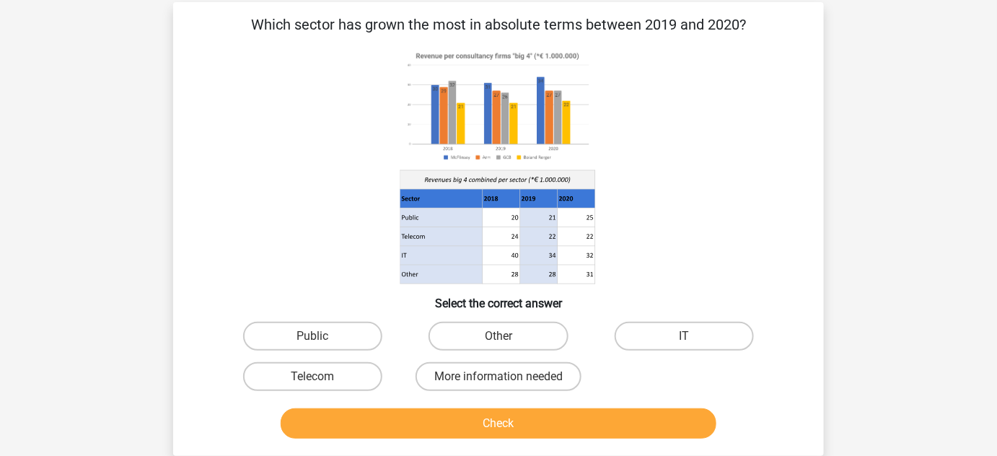
scroll to position [66, 0]
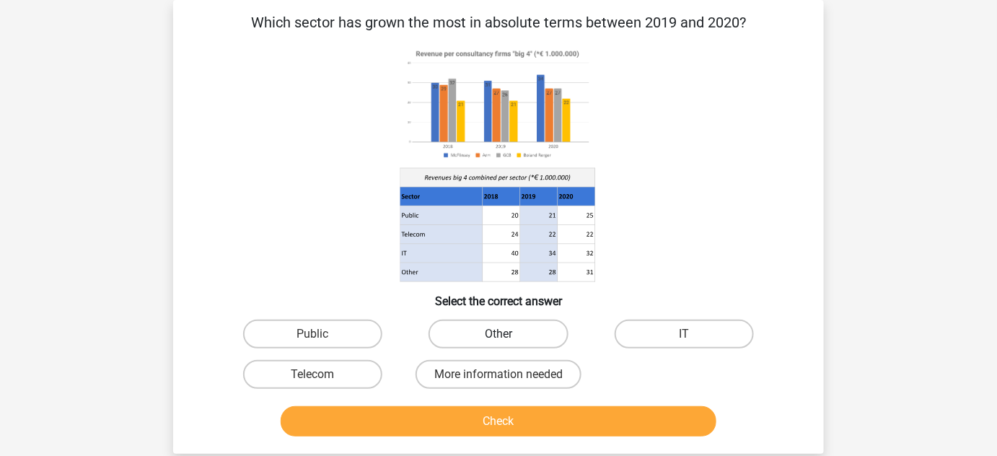
click at [529, 331] on label "Other" at bounding box center [498, 334] width 139 height 29
click at [508, 334] on input "Other" at bounding box center [503, 338] width 9 height 9
radio input "true"
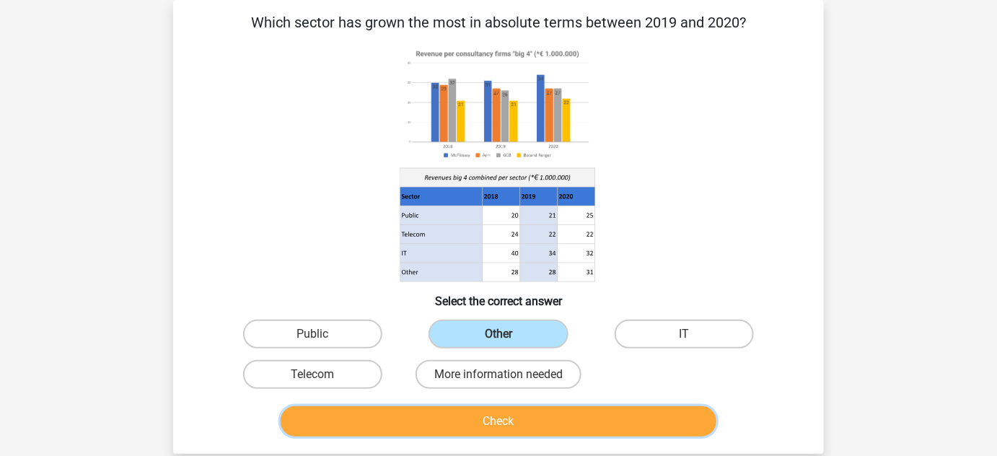
click at [569, 418] on button "Check" at bounding box center [499, 421] width 437 height 30
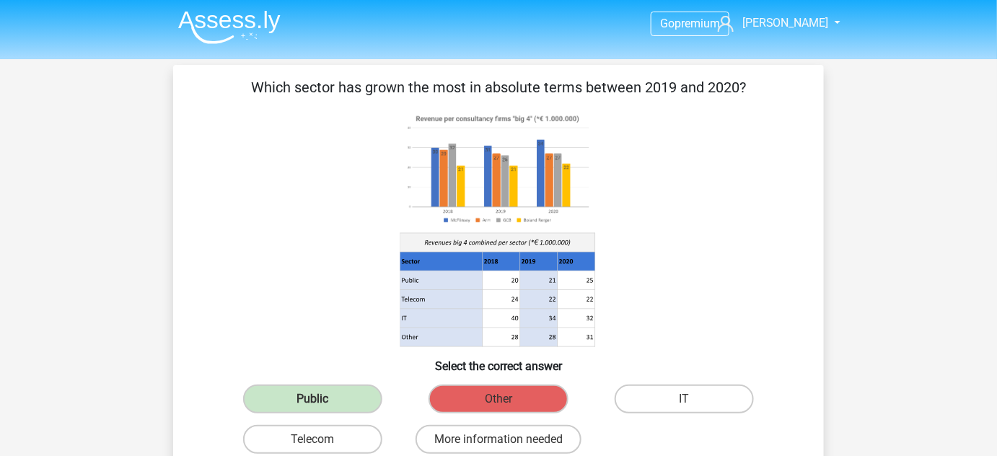
scroll to position [0, 0]
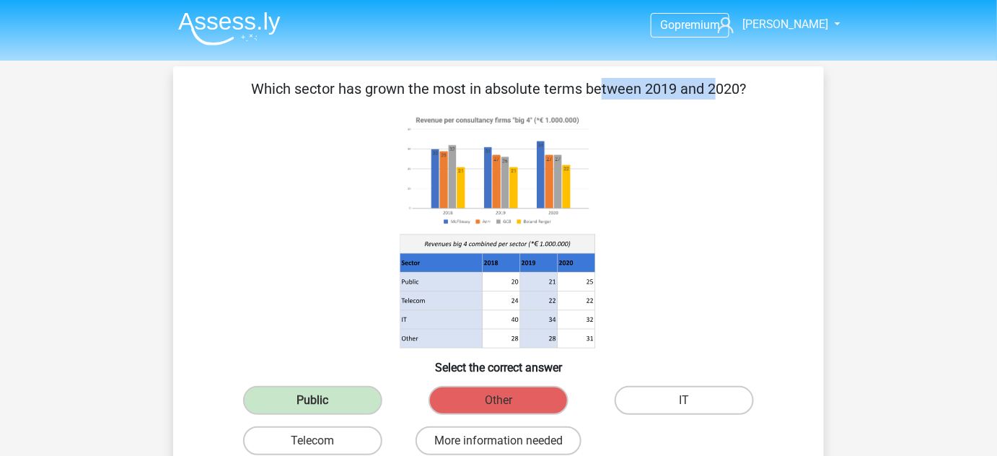
drag, startPoint x: 304, startPoint y: 92, endPoint x: 406, endPoint y: 92, distance: 102.5
click at [406, 92] on p "Which sector has grown the most in absolute terms between 2019 and 2020?" at bounding box center [498, 89] width 605 height 22
click at [509, 315] on icon at bounding box center [502, 319] width 38 height 19
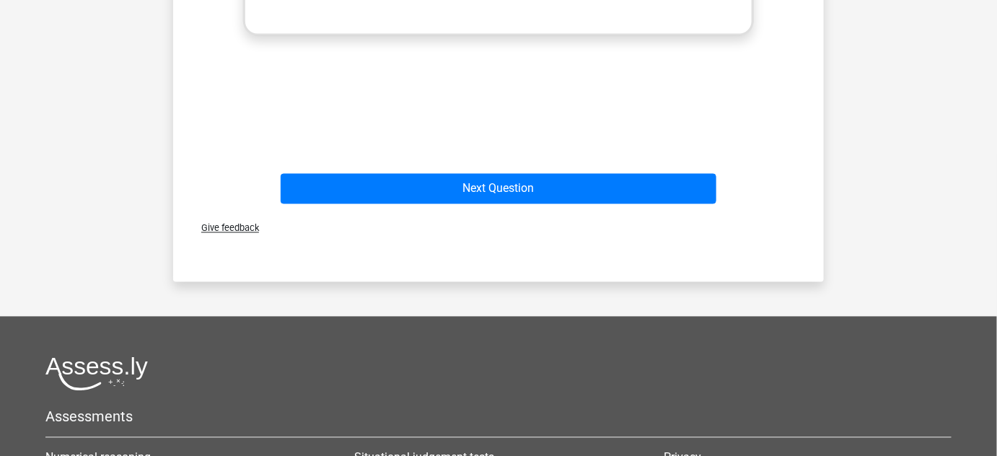
scroll to position [787, 0]
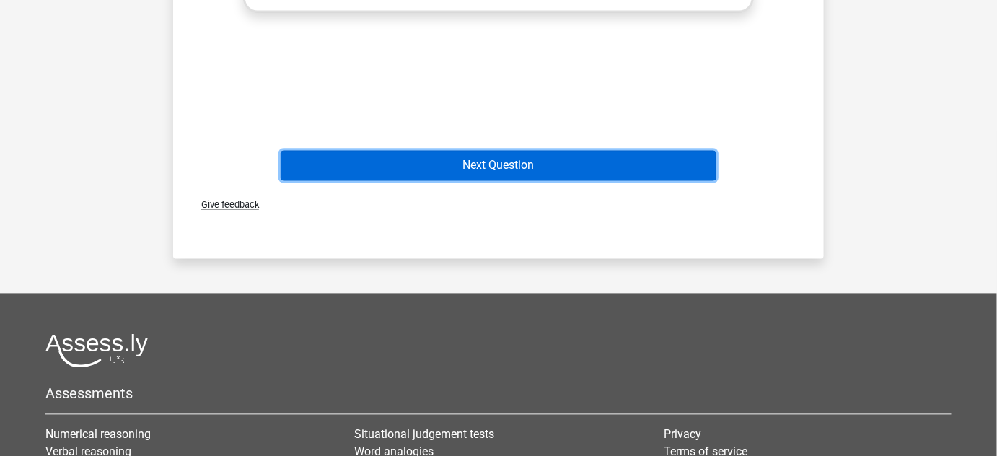
click at [480, 167] on button "Next Question" at bounding box center [499, 166] width 437 height 30
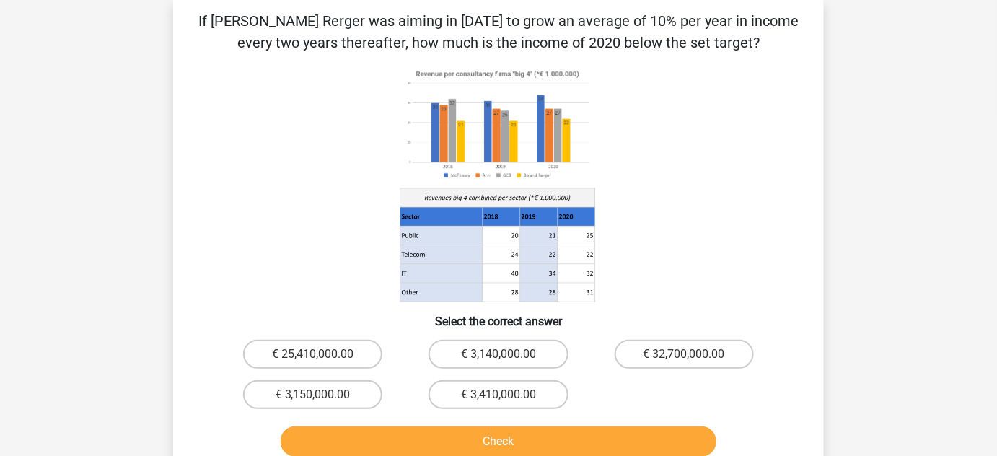
scroll to position [65, 0]
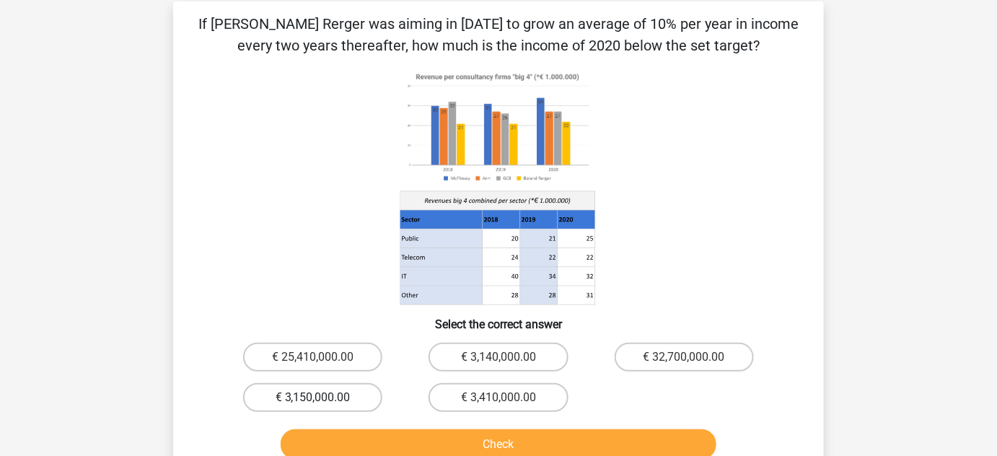
click at [360, 393] on label "€ 3,150,000.00" at bounding box center [312, 397] width 139 height 29
click at [323, 398] on input "€ 3,150,000.00" at bounding box center [317, 402] width 9 height 9
radio input "true"
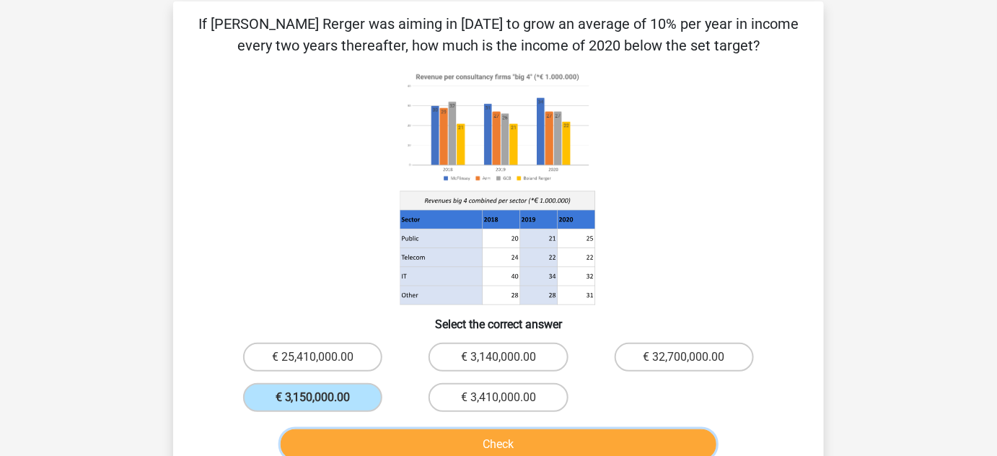
click at [445, 439] on button "Check" at bounding box center [499, 444] width 437 height 30
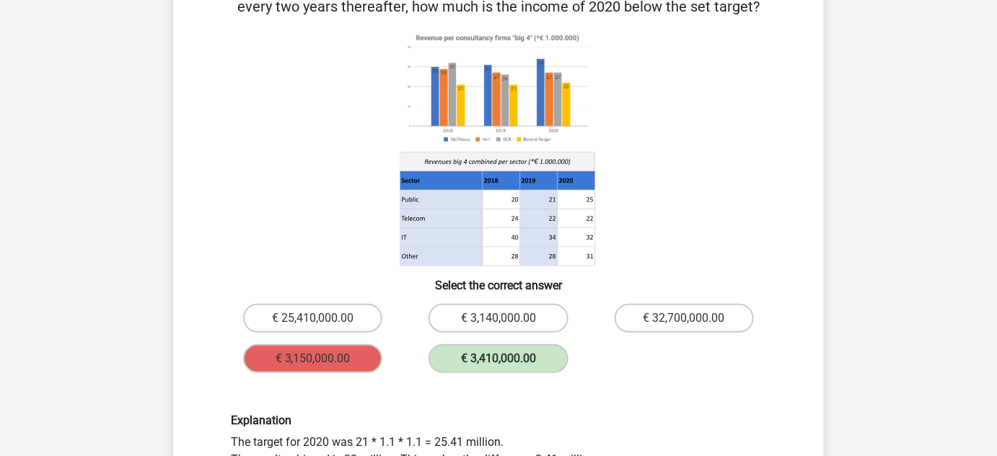
scroll to position [328, 0]
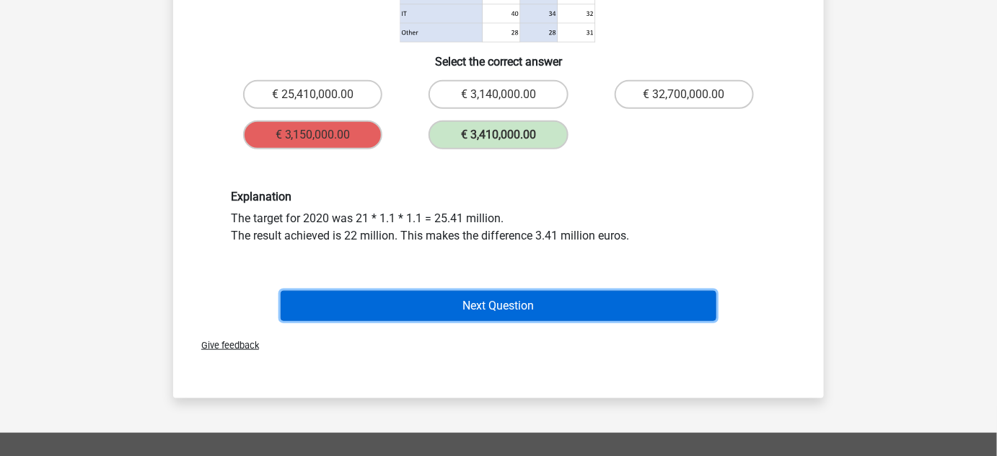
click at [537, 300] on button "Next Question" at bounding box center [499, 306] width 437 height 30
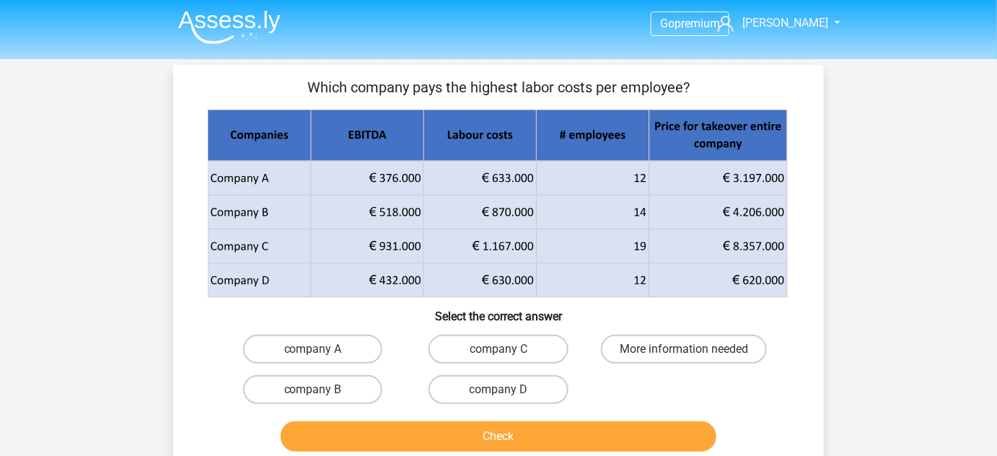
scroll to position [0, 0]
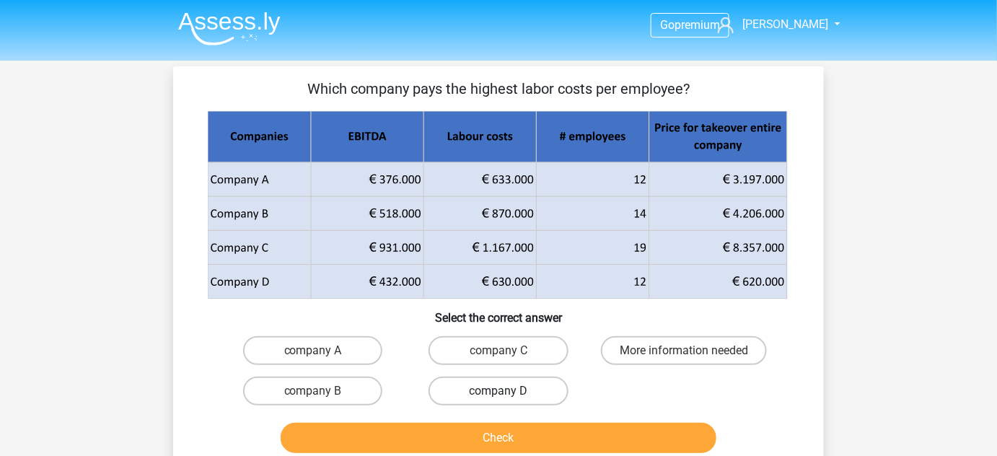
drag, startPoint x: 533, startPoint y: 361, endPoint x: 536, endPoint y: 378, distance: 17.6
click at [532, 362] on label "company C" at bounding box center [498, 350] width 139 height 29
click at [508, 360] on input "company C" at bounding box center [503, 355] width 9 height 9
radio input "true"
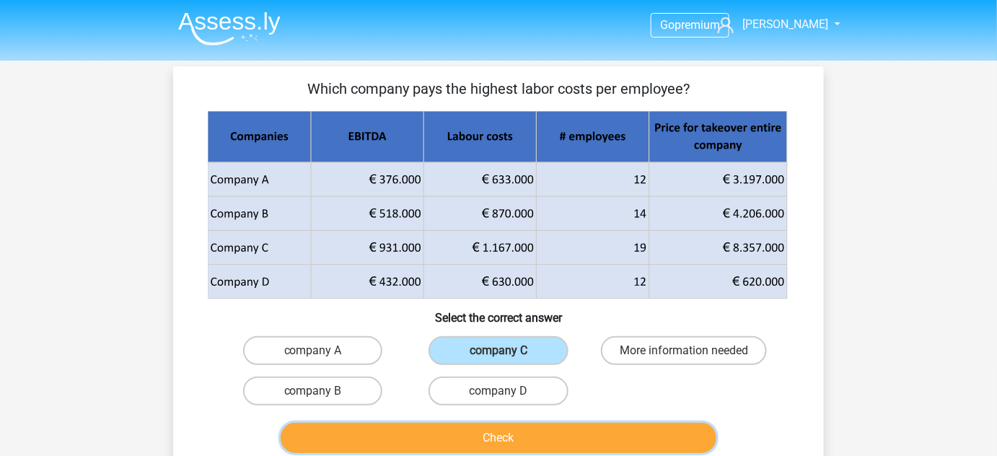
click at [567, 434] on button "Check" at bounding box center [499, 438] width 437 height 30
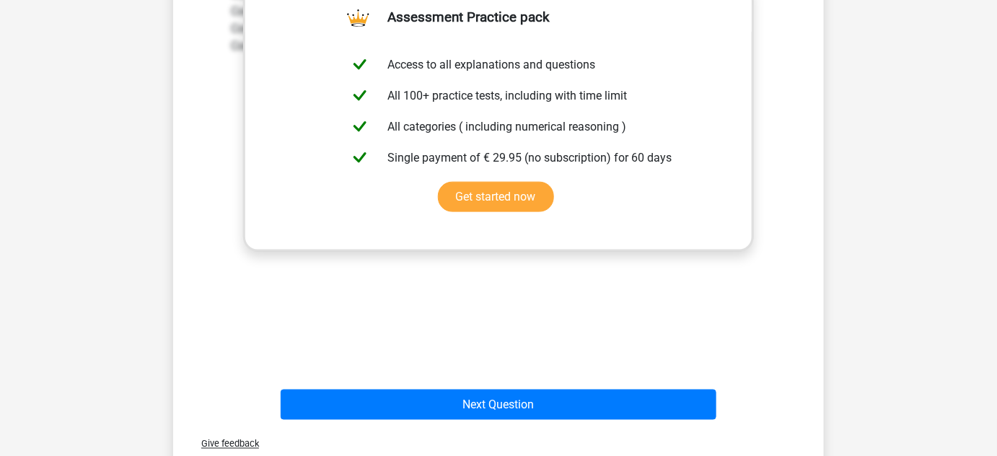
scroll to position [656, 0]
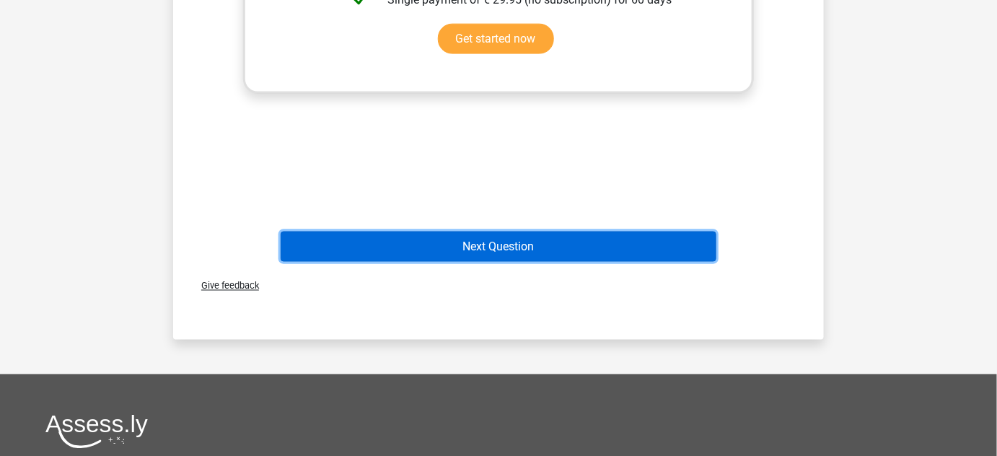
click at [498, 244] on button "Next Question" at bounding box center [499, 247] width 437 height 30
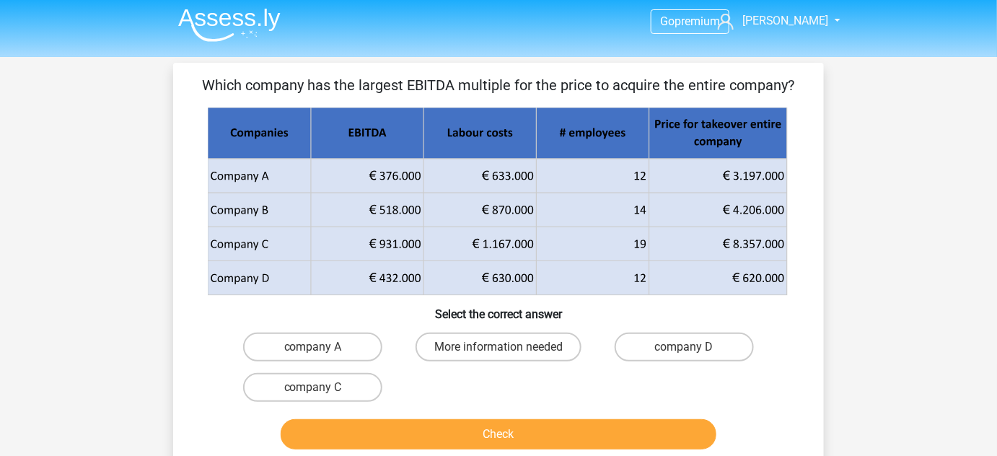
scroll to position [0, 0]
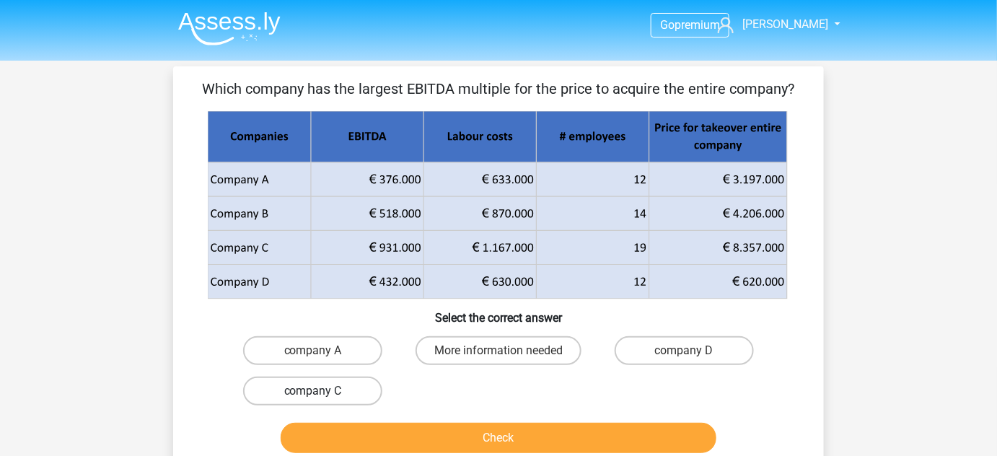
click at [357, 399] on label "company C" at bounding box center [312, 391] width 139 height 29
click at [323, 399] on input "company C" at bounding box center [317, 395] width 9 height 9
radio input "true"
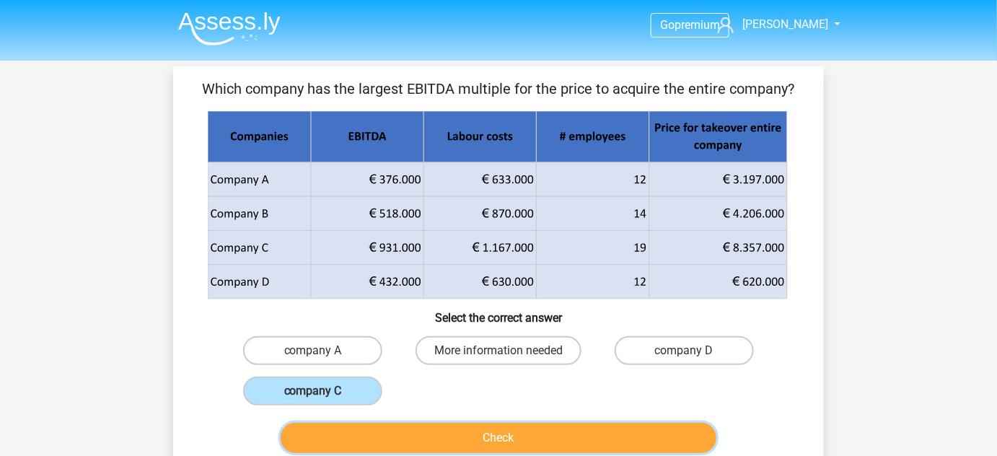
click at [463, 442] on button "Check" at bounding box center [499, 438] width 437 height 30
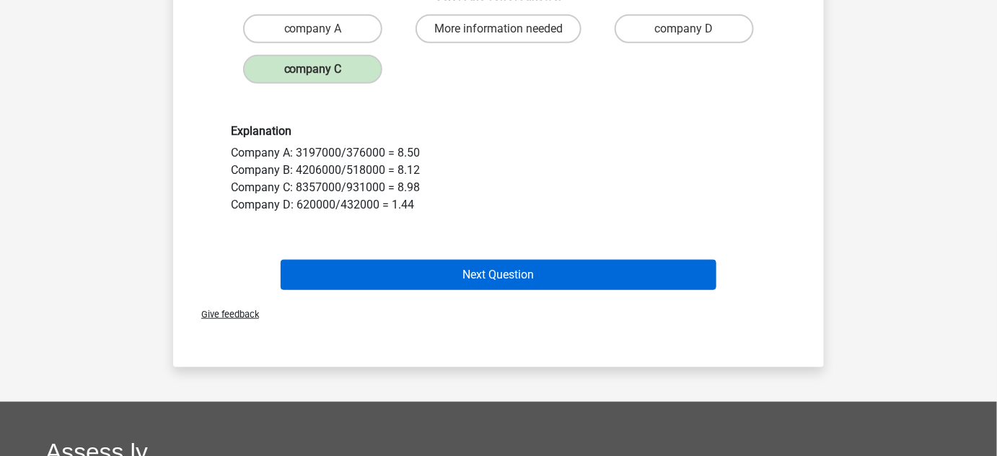
scroll to position [328, 0]
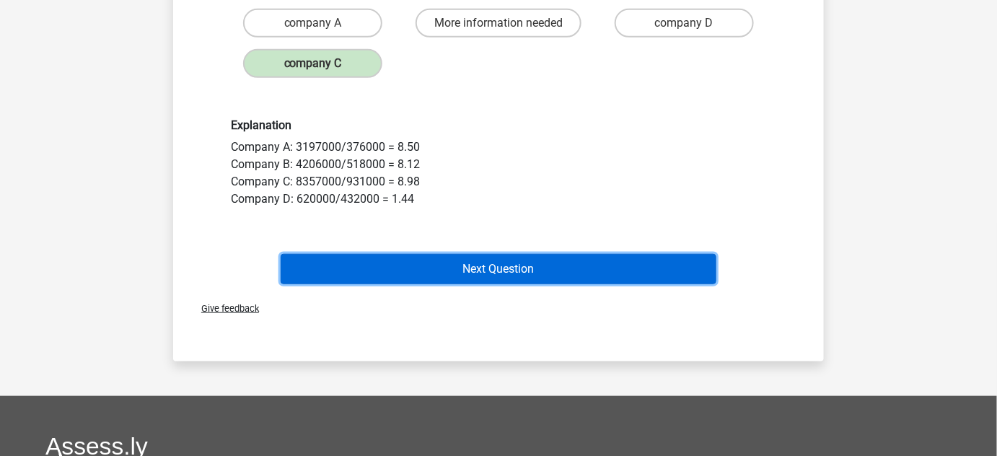
click at [549, 266] on button "Next Question" at bounding box center [499, 269] width 437 height 30
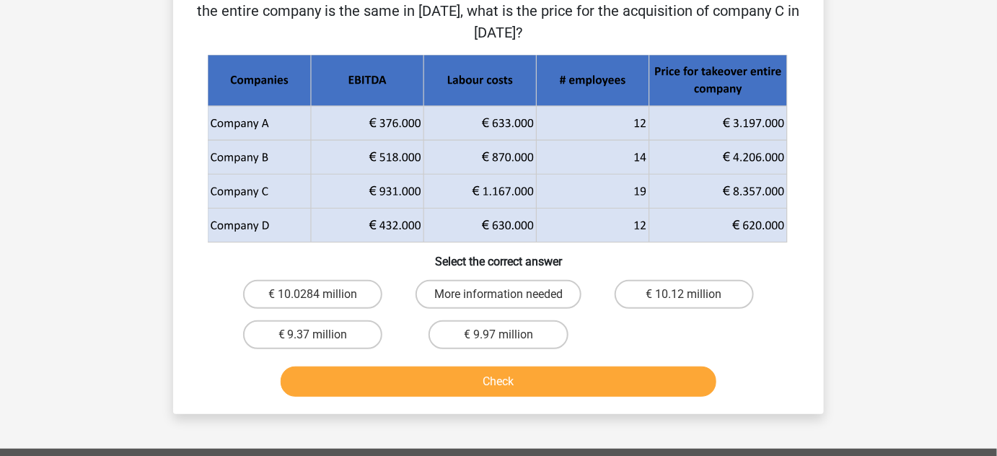
scroll to position [132, 0]
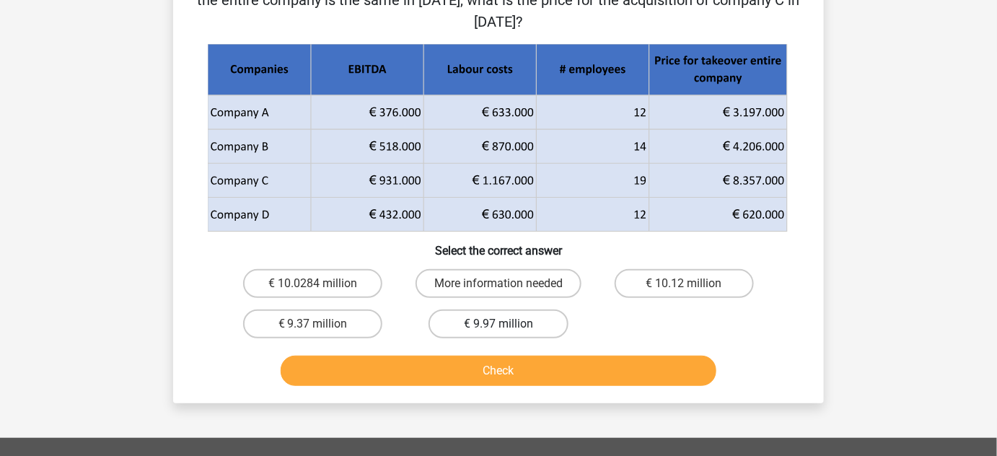
click at [492, 323] on label "€ 9.97 million" at bounding box center [498, 324] width 139 height 29
click at [499, 324] on input "€ 9.97 million" at bounding box center [503, 328] width 9 height 9
radio input "true"
click at [328, 329] on label "€ 9.37 million" at bounding box center [312, 324] width 139 height 29
click at [323, 329] on input "€ 9.37 million" at bounding box center [317, 328] width 9 height 9
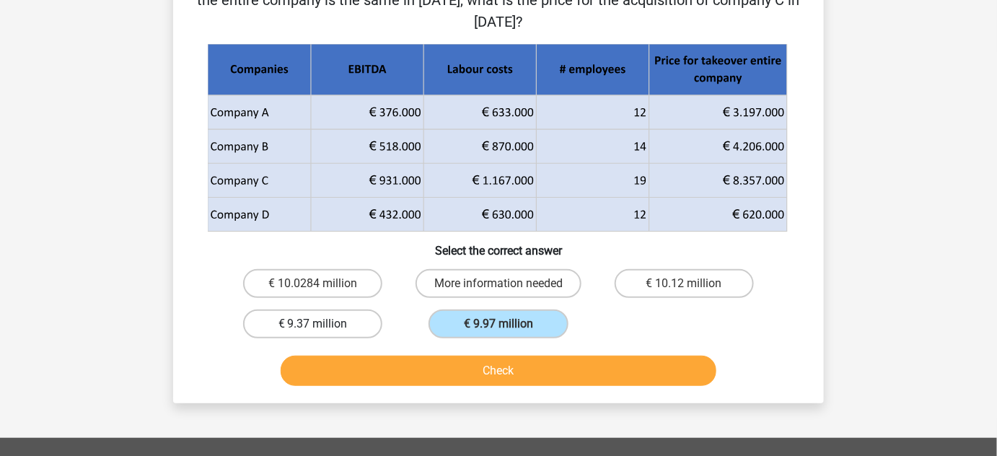
radio input "true"
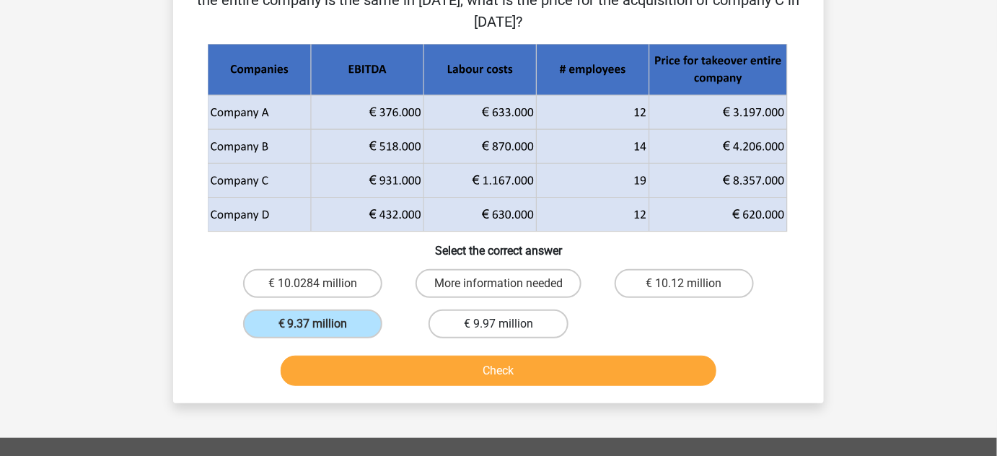
click at [489, 324] on label "€ 9.97 million" at bounding box center [498, 324] width 139 height 29
click at [499, 324] on input "€ 9.97 million" at bounding box center [503, 328] width 9 height 9
radio input "true"
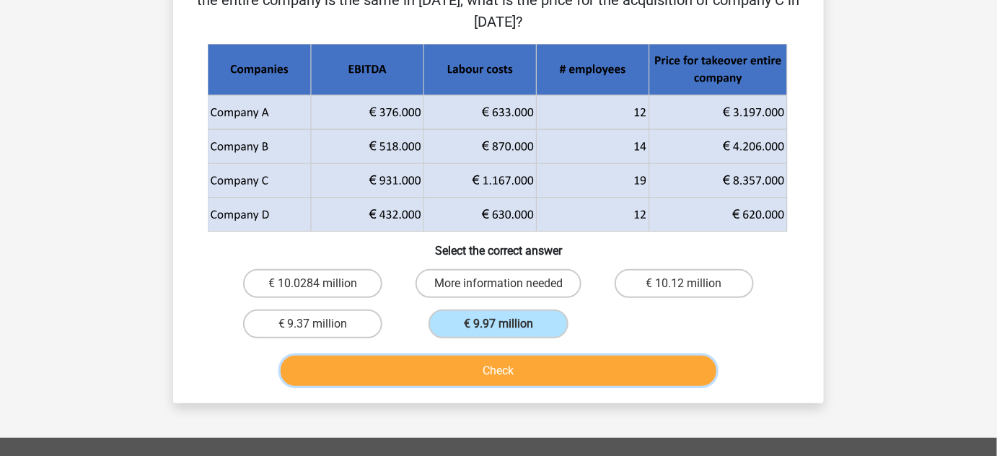
click at [481, 370] on button "Check" at bounding box center [499, 371] width 437 height 30
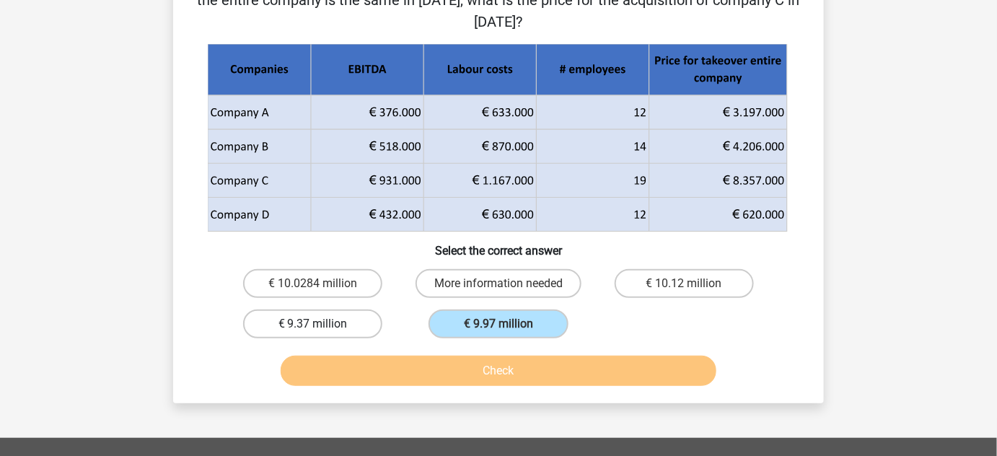
click at [341, 328] on label "€ 9.37 million" at bounding box center [312, 324] width 139 height 29
click at [323, 328] on input "€ 9.37 million" at bounding box center [317, 328] width 9 height 9
radio input "true"
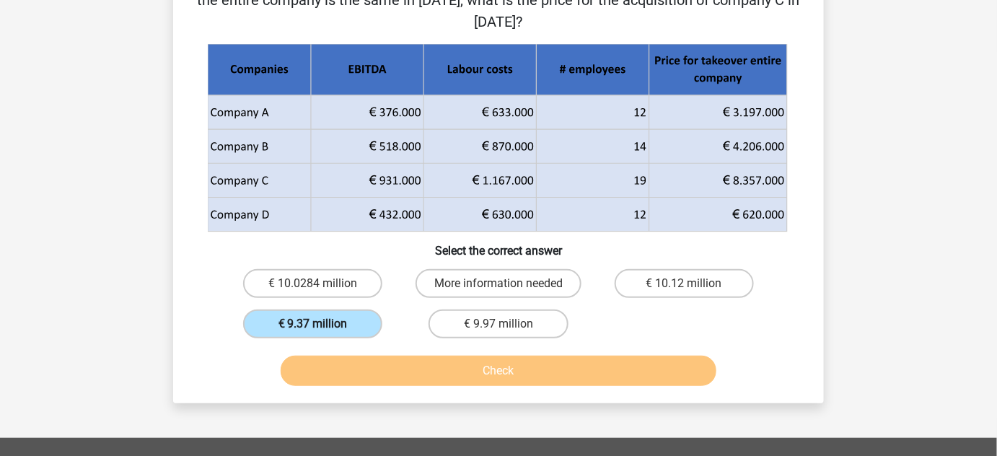
click at [341, 328] on label "€ 9.37 million" at bounding box center [312, 324] width 139 height 29
click at [323, 328] on input "€ 9.37 million" at bounding box center [317, 328] width 9 height 9
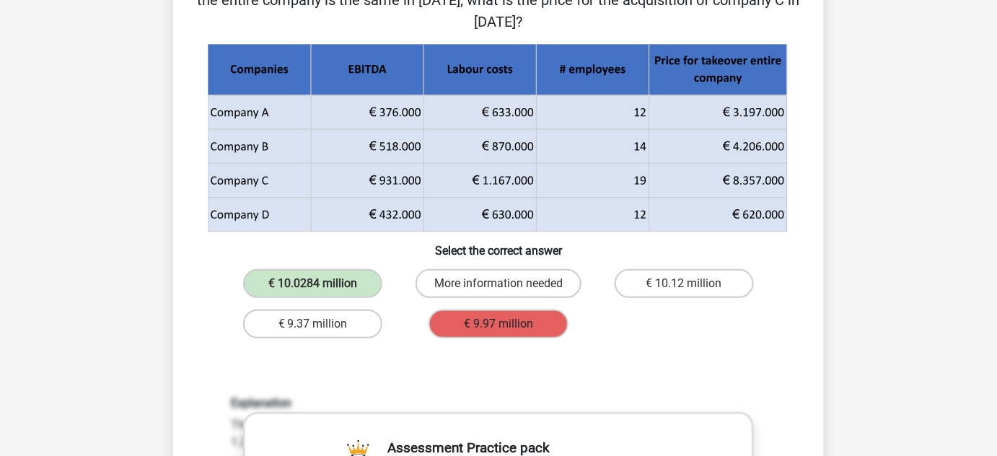
click at [489, 331] on label "€ 9.97 million" at bounding box center [498, 324] width 139 height 29
click at [493, 336] on label "€ 9.97 million" at bounding box center [498, 324] width 139 height 29
drag, startPoint x: 492, startPoint y: 336, endPoint x: 477, endPoint y: 333, distance: 15.4
click at [484, 340] on div "€ 9.97 million" at bounding box center [498, 324] width 185 height 40
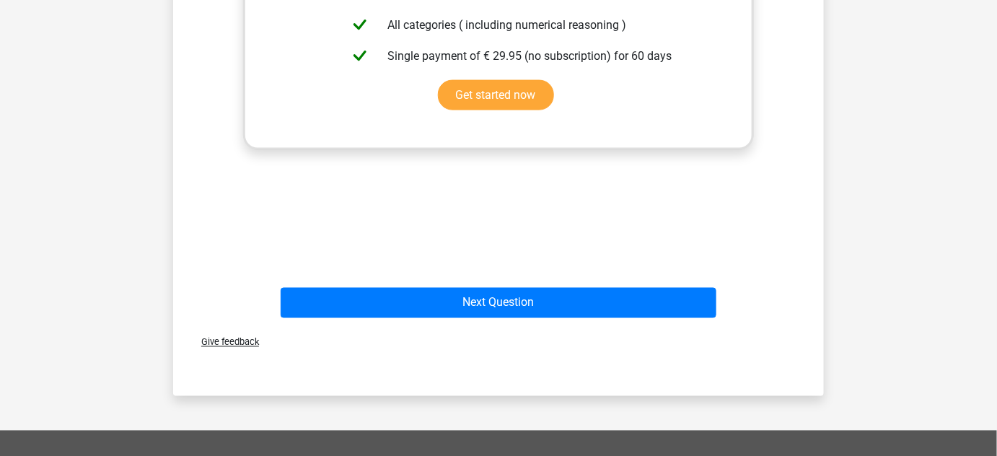
scroll to position [657, 0]
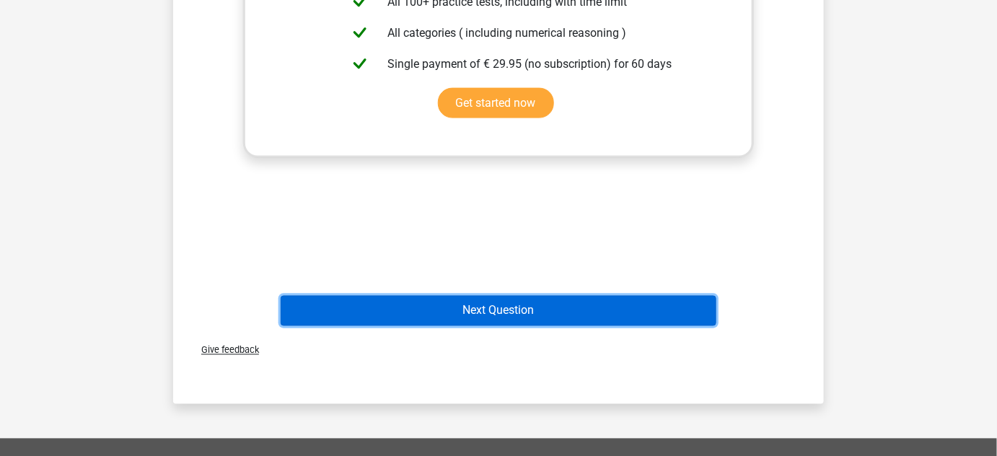
click at [460, 304] on button "Next Question" at bounding box center [499, 311] width 437 height 30
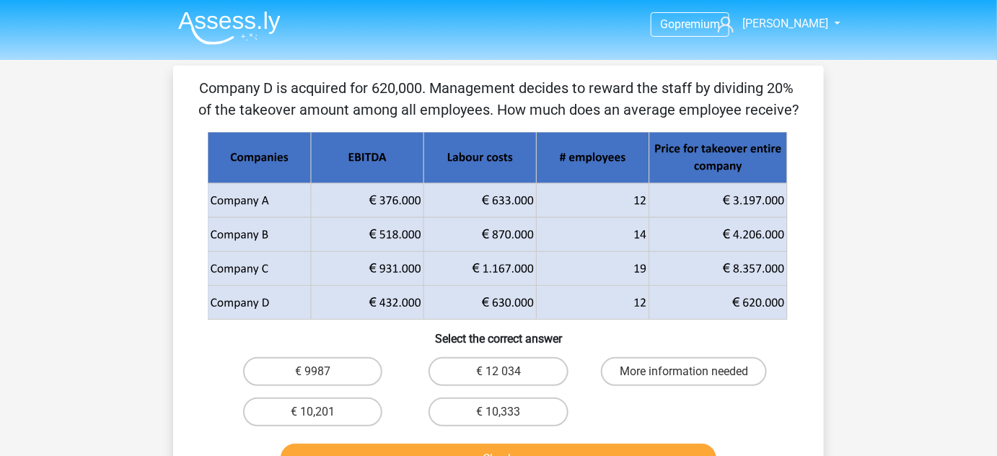
scroll to position [0, 0]
